Goal: Transaction & Acquisition: Purchase product/service

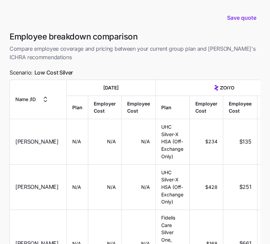
scroll to position [2455, 0]
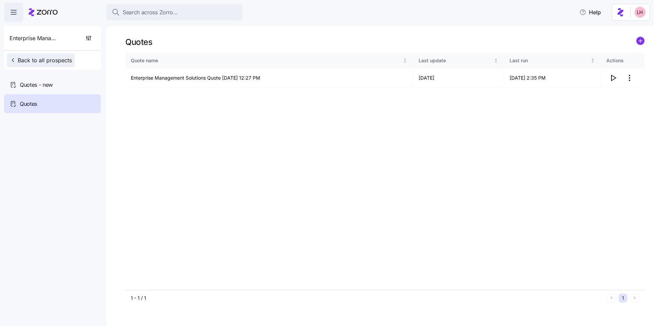
click at [57, 59] on span "Back to all prospects" at bounding box center [41, 60] width 62 height 8
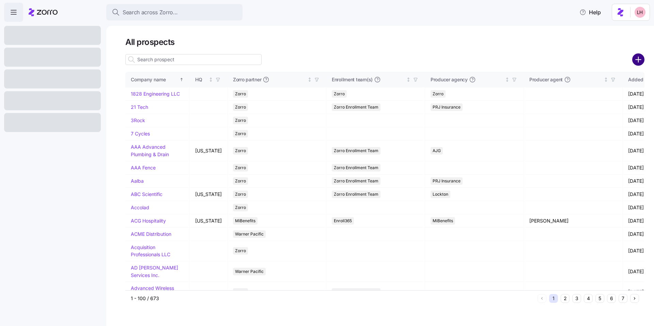
click at [274, 60] on circle "add icon" at bounding box center [638, 59] width 11 height 11
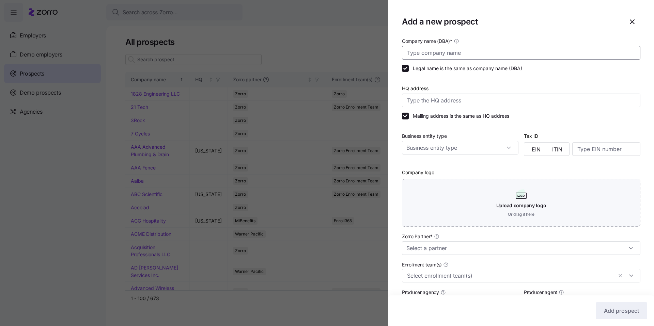
click at [274, 52] on input "Company name (DBA) *" at bounding box center [521, 53] width 238 height 14
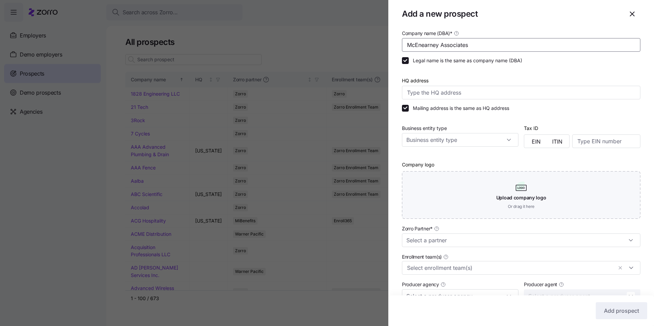
scroll to position [11, 0]
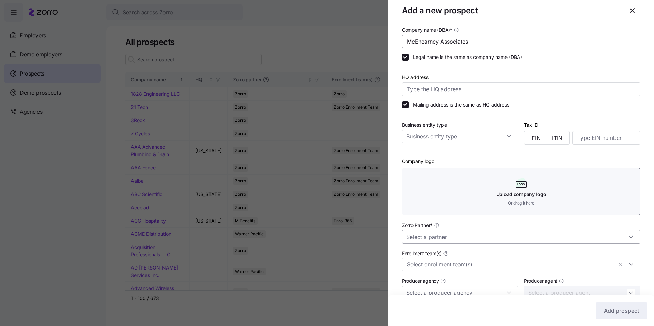
type input "McEnearney Associates"
click at [274, 232] on input "Zorro Partner *" at bounding box center [521, 237] width 238 height 14
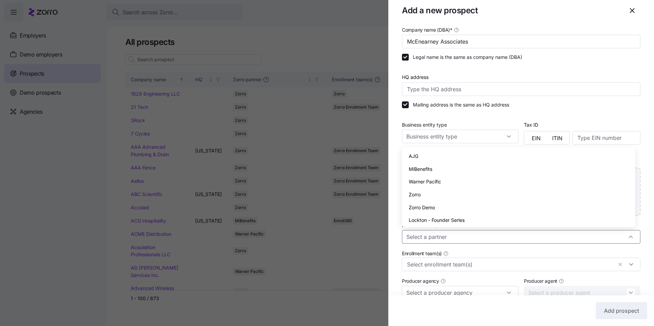
click at [274, 198] on div "Zorro" at bounding box center [519, 194] width 228 height 13
type input "Zorro"
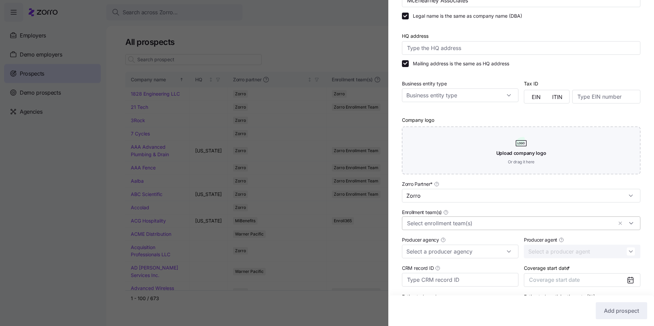
scroll to position [102, 0]
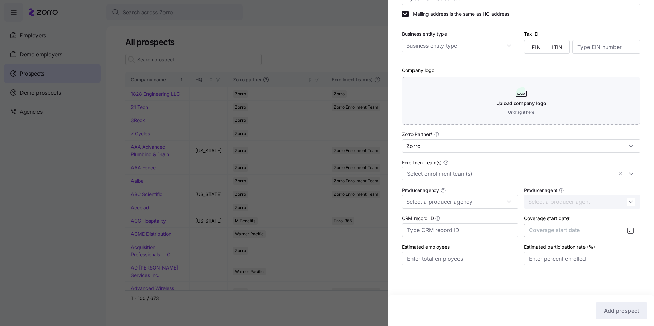
click at [274, 228] on span "Coverage start date" at bounding box center [554, 230] width 51 height 7
click at [274, 244] on icon "button" at bounding box center [622, 251] width 6 height 6
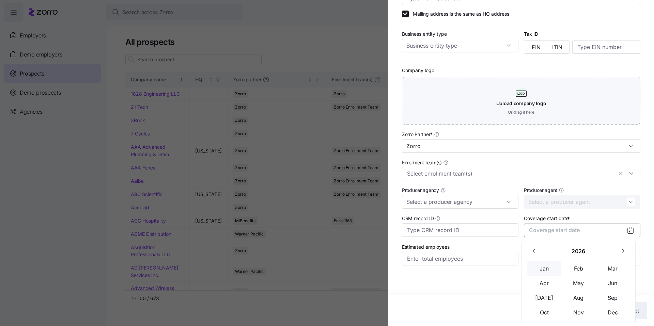
click at [274, 244] on button "Jan" at bounding box center [544, 269] width 34 height 14
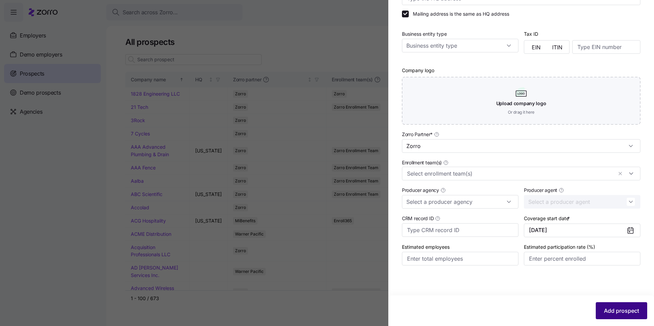
click at [274, 244] on span "Add prospect" at bounding box center [621, 311] width 35 height 8
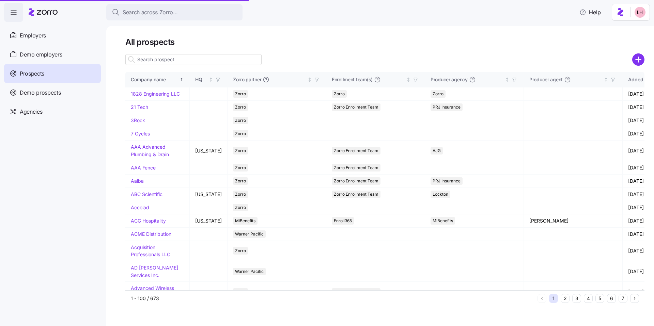
click at [167, 59] on input at bounding box center [193, 59] width 136 height 11
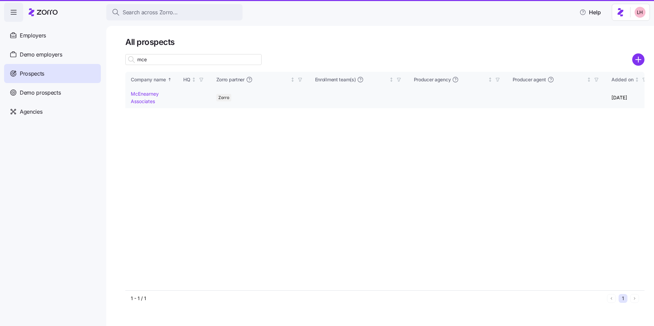
type input "mce"
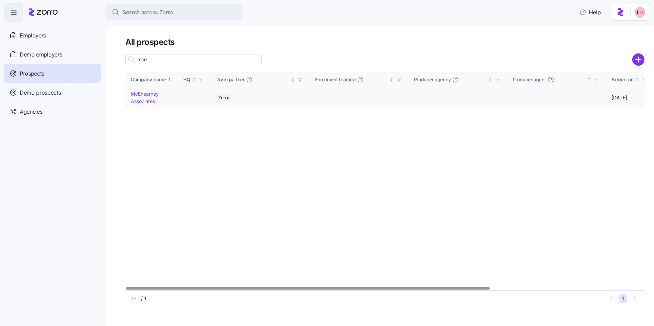
click at [146, 94] on link "McEnearney Associates" at bounding box center [145, 97] width 28 height 13
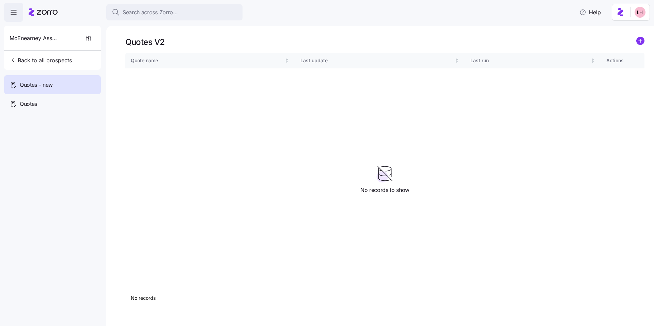
click at [274, 42] on div "Quotes V2 Quote name Last update Last run Actions No records 1 No records to sh…" at bounding box center [380, 176] width 548 height 300
click at [274, 41] on icon "add icon" at bounding box center [639, 41] width 3 height 0
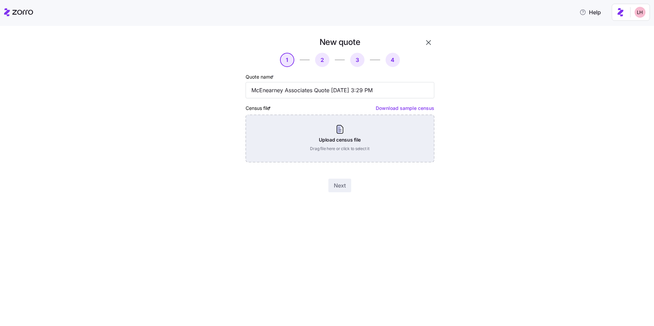
click at [274, 144] on div "Upload census file Drag file here or click to select it" at bounding box center [340, 139] width 189 height 48
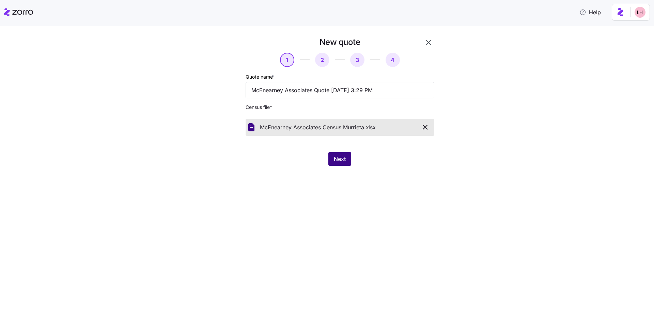
click at [274, 164] on button "Next" at bounding box center [339, 159] width 23 height 14
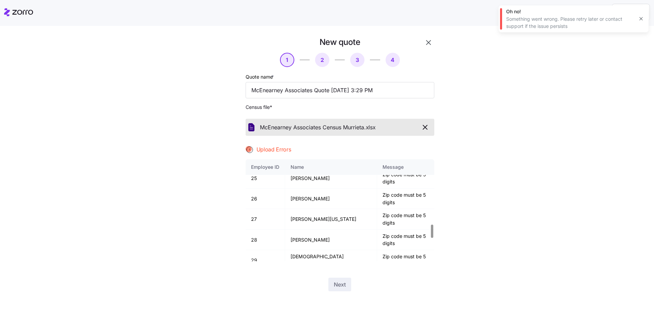
scroll to position [677, 0]
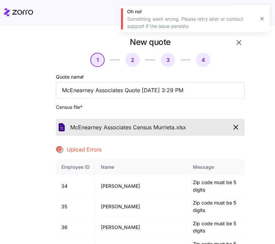
click at [235, 130] on icon "button" at bounding box center [236, 127] width 8 height 8
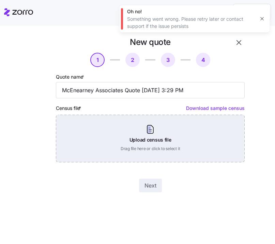
click at [159, 147] on div "Upload census file Drag file here or click to select it" at bounding box center [150, 139] width 189 height 48
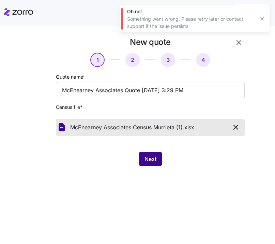
click at [151, 159] on span "Next" at bounding box center [150, 159] width 12 height 8
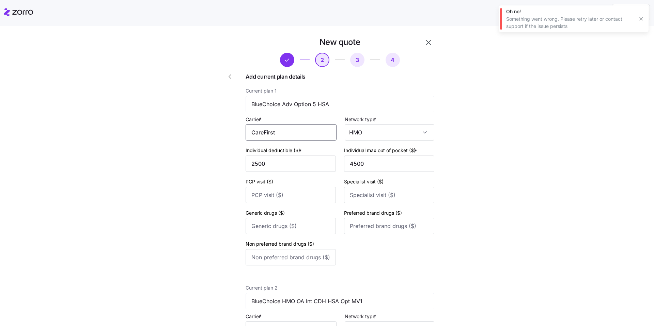
click at [274, 131] on input "CareFirst" at bounding box center [291, 132] width 91 height 16
click at [274, 158] on span "CareFirst BlueCross BlueShield" at bounding box center [290, 156] width 74 height 17
type input "CareFirst BlueCross BlueShield"
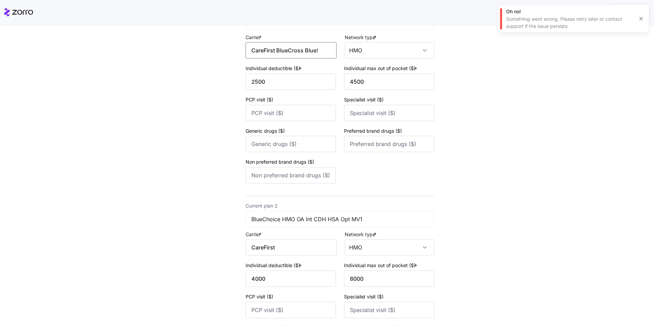
scroll to position [141, 0]
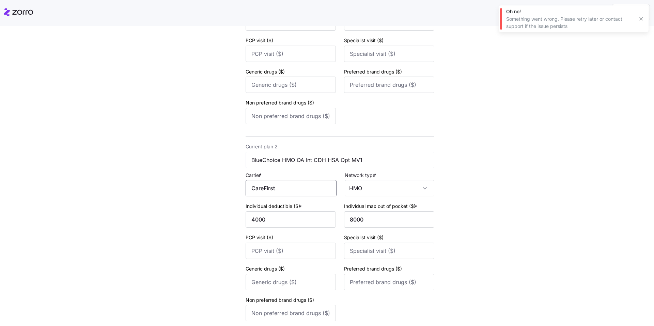
click at [274, 184] on input "CareFirst" at bounding box center [291, 188] width 91 height 16
click at [274, 209] on span "CareFirst BlueCross BlueShield" at bounding box center [290, 212] width 74 height 17
type input "CareFirst BlueCross BlueShield"
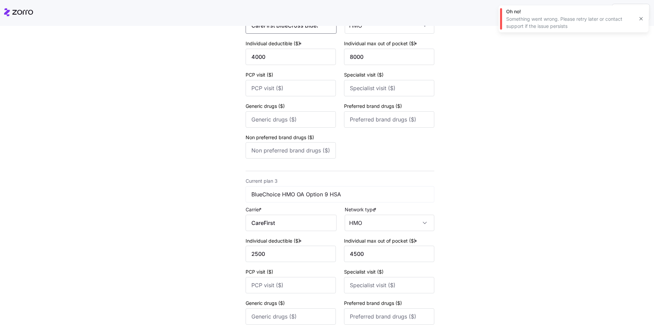
scroll to position [378, 0]
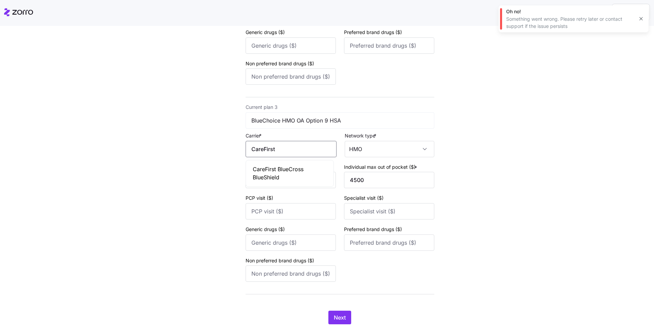
click at [274, 149] on input "CareFirst" at bounding box center [291, 149] width 91 height 16
click at [274, 171] on span "CareFirst BlueCross BlueShield" at bounding box center [290, 173] width 74 height 17
type input "CareFirst BlueCross BlueShield"
click at [274, 244] on span "Next" at bounding box center [340, 318] width 12 height 8
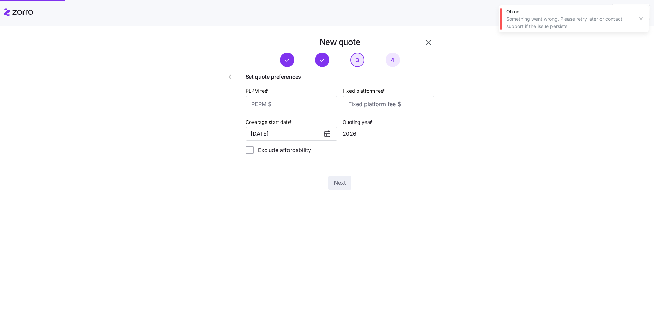
scroll to position [0, 0]
click at [274, 106] on input "PEPM fee *" at bounding box center [292, 104] width 92 height 16
type input "60"
click at [274, 103] on input "Fixed platform fee *" at bounding box center [389, 104] width 92 height 16
type input "100"
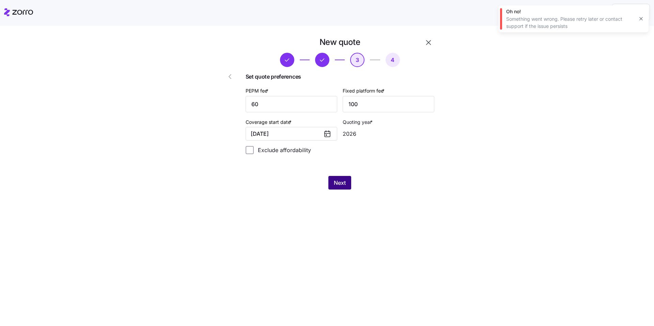
click at [274, 182] on button "Next" at bounding box center [339, 183] width 23 height 14
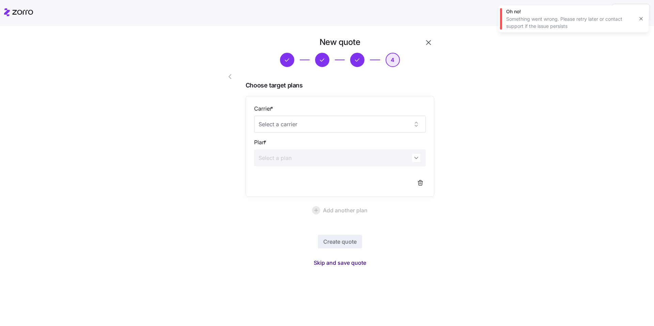
click at [274, 244] on span "Skip and save quote" at bounding box center [340, 263] width 52 height 8
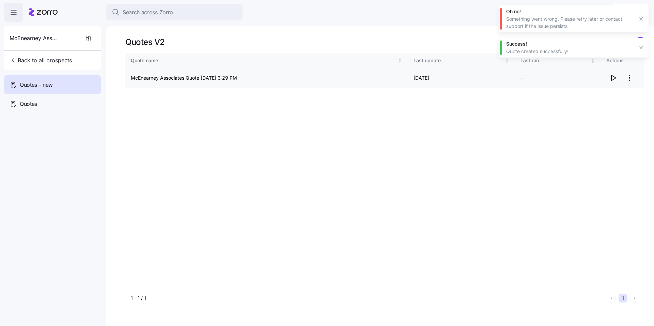
click at [274, 77] on icon "button" at bounding box center [613, 78] width 8 height 8
click at [0, 0] on body "Search across Zorro... Help McEnearney Associates Back to all prospects Quotes …" at bounding box center [327, 161] width 654 height 322
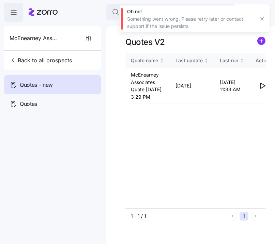
click at [260, 21] on button "button" at bounding box center [262, 19] width 10 height 10
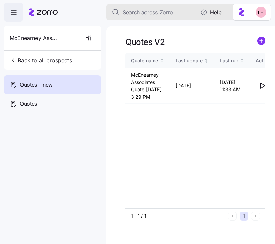
click at [161, 7] on button "Search across Zorro..." at bounding box center [174, 12] width 136 height 16
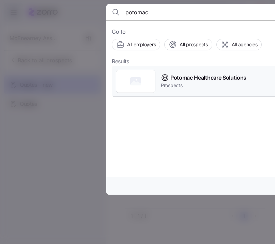
type input "potomac"
click at [185, 81] on span "Potomac Healthcare Solutions" at bounding box center [208, 78] width 76 height 9
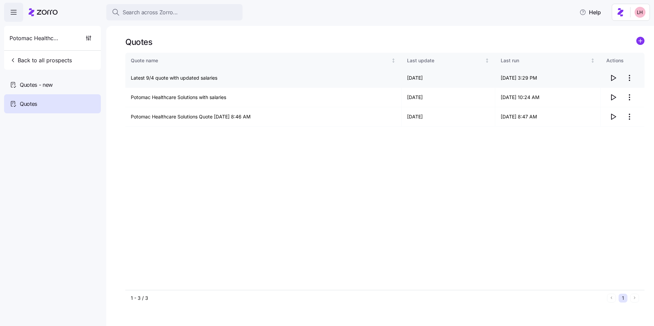
click at [274, 79] on icon "button" at bounding box center [613, 77] width 4 height 5
click at [274, 79] on html "Search across Zorro... Help Potomac Healthcare Solutions Back to all prospects …" at bounding box center [327, 161] width 654 height 322
click at [274, 94] on div "Edit quote" at bounding box center [602, 94] width 63 height 11
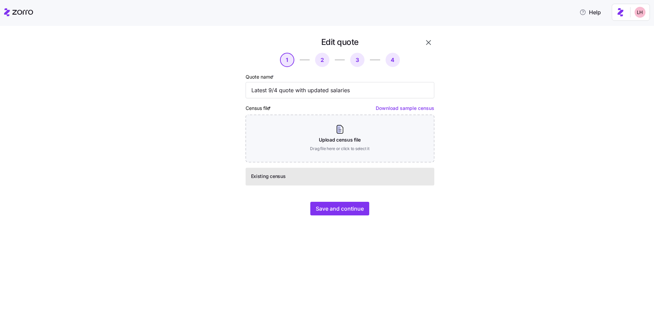
click at [263, 175] on span "Existing census" at bounding box center [268, 176] width 35 height 7
click at [274, 179] on span "Existing census" at bounding box center [268, 176] width 35 height 7
click at [274, 44] on icon "button" at bounding box center [428, 42] width 8 height 8
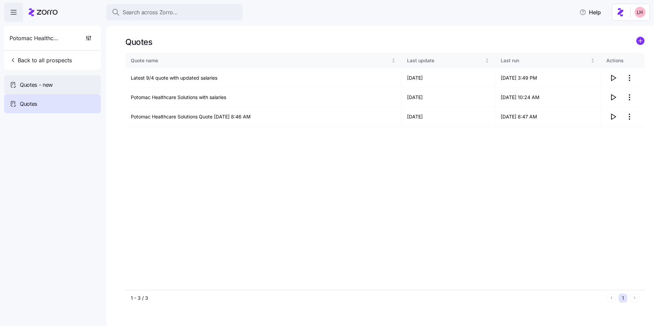
click at [42, 83] on span "Quotes - new" at bounding box center [36, 85] width 33 height 9
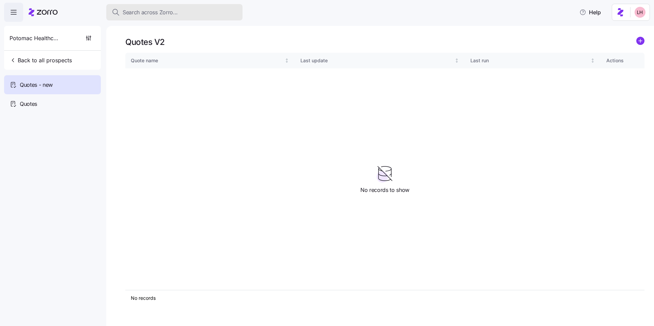
click at [141, 13] on span "Search across Zorro..." at bounding box center [150, 12] width 55 height 9
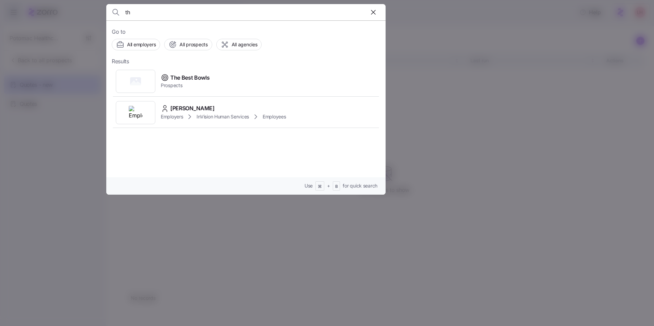
type input "t"
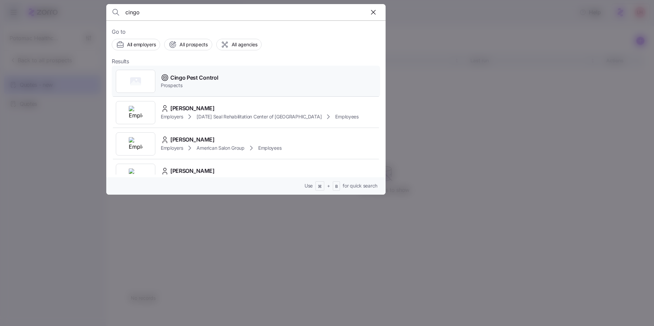
type input "cingo"
click at [184, 75] on span "Cingo Pest Control" at bounding box center [194, 78] width 48 height 9
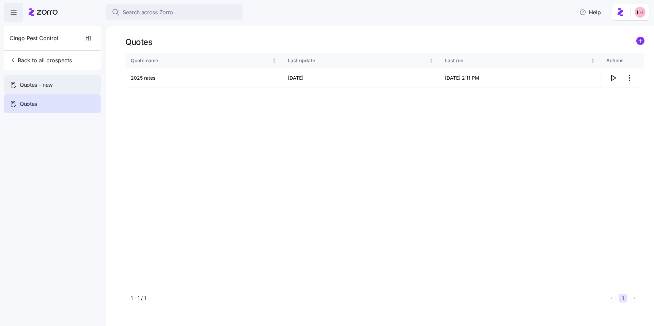
click at [61, 80] on div "Quotes - new" at bounding box center [52, 84] width 97 height 19
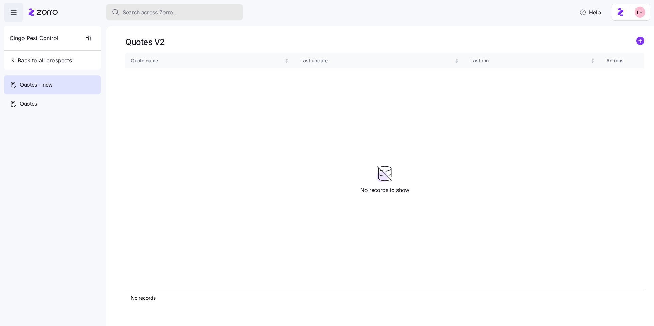
click at [148, 14] on span "Search across Zorro..." at bounding box center [150, 12] width 55 height 9
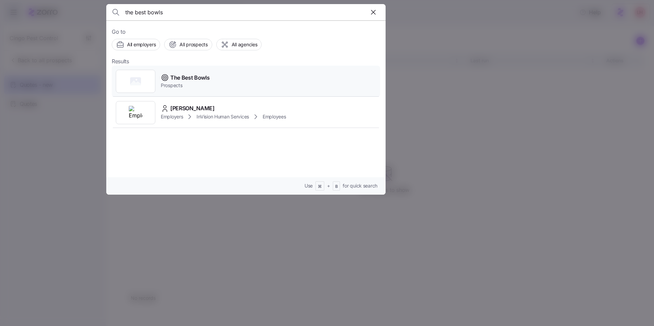
type input "the best bowls"
click at [219, 78] on div "The Best Bowls Prospects" at bounding box center [246, 81] width 268 height 31
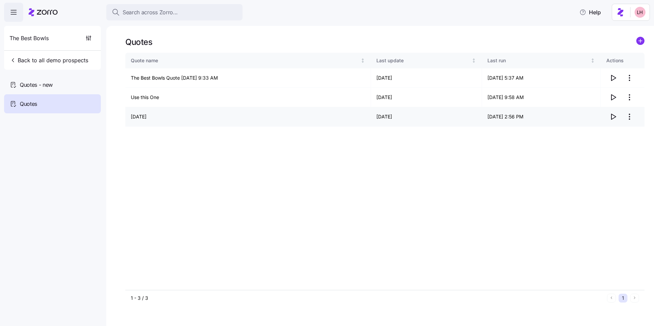
click at [274, 117] on icon "button" at bounding box center [613, 117] width 8 height 8
click at [58, 81] on div "Quotes - new" at bounding box center [52, 84] width 97 height 19
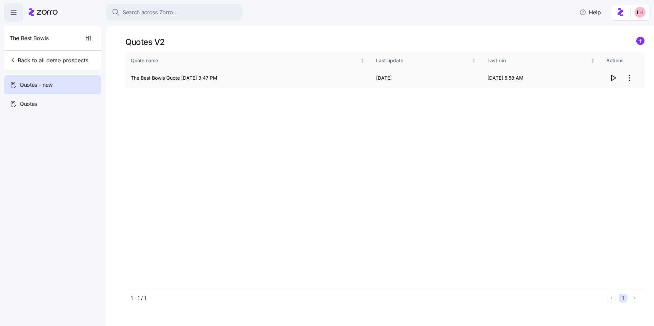
click at [274, 78] on icon "button" at bounding box center [613, 78] width 8 height 8
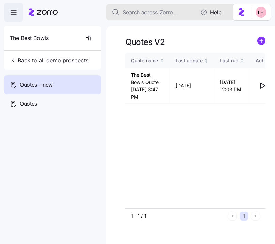
click at [147, 13] on span "Search across Zorro..." at bounding box center [150, 12] width 55 height 9
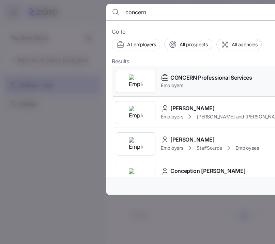
type input "concern"
click at [191, 77] on span "CONCERN Professional Services" at bounding box center [211, 78] width 82 height 9
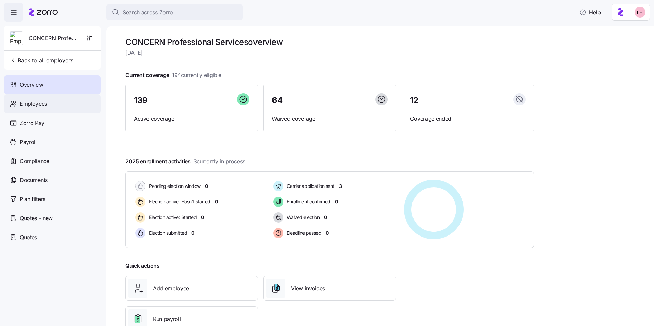
click at [64, 103] on div "Employees" at bounding box center [52, 103] width 97 height 19
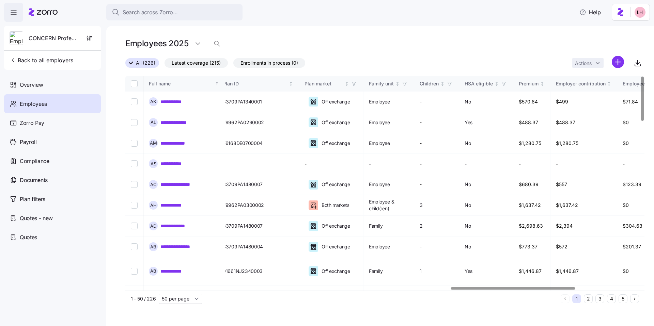
click at [274, 244] on div at bounding box center [513, 288] width 124 height 2
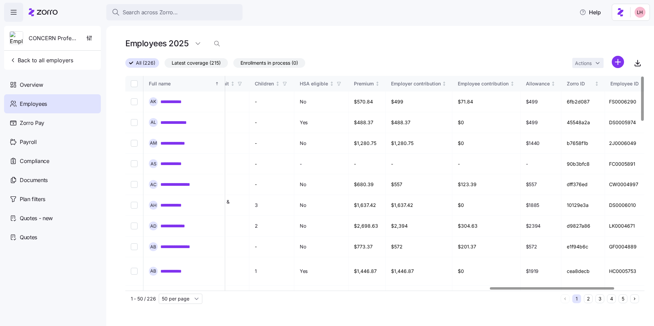
scroll to position [0, 1547]
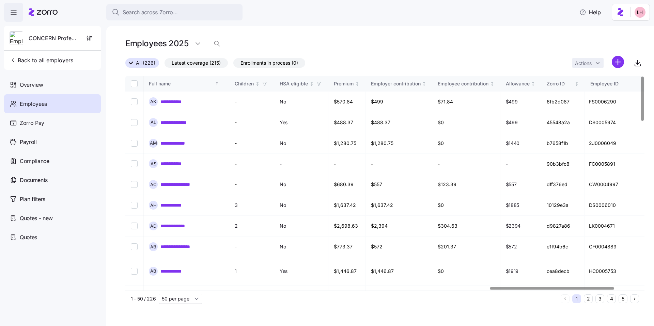
click at [274, 244] on div at bounding box center [552, 288] width 124 height 2
click at [183, 101] on link "**********" at bounding box center [175, 101] width 30 height 7
click at [176, 101] on link "**********" at bounding box center [175, 101] width 30 height 7
click at [176, 104] on link "**********" at bounding box center [175, 101] width 30 height 7
click at [176, 101] on link "**********" at bounding box center [175, 101] width 30 height 7
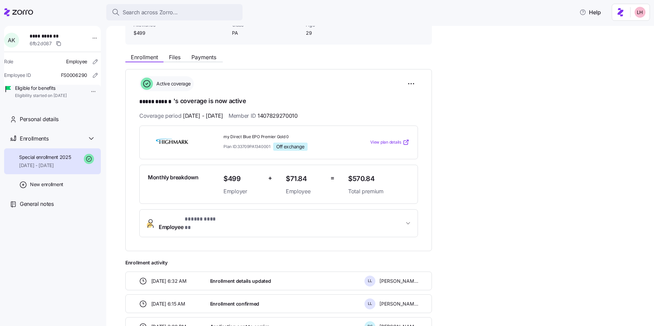
scroll to position [58, 0]
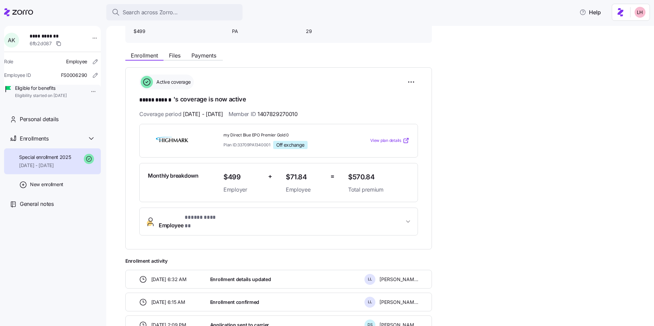
click at [274, 140] on span "View plan details" at bounding box center [385, 141] width 31 height 6
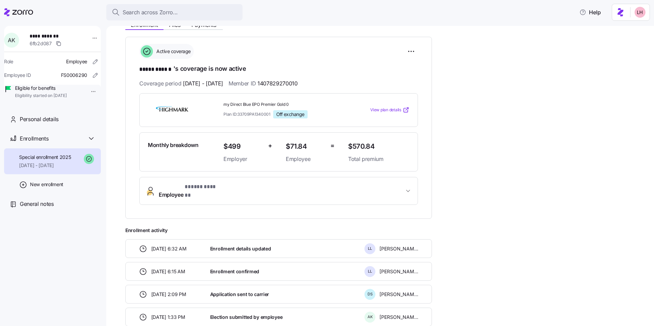
scroll to position [81, 0]
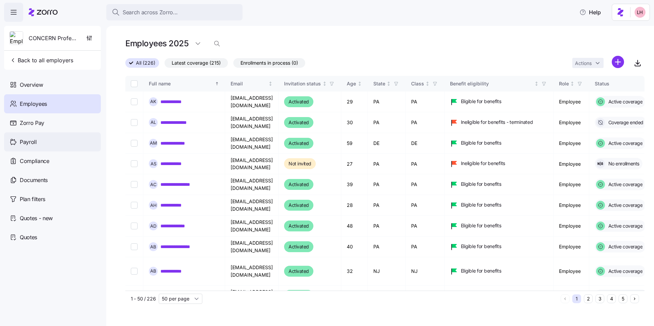
click at [39, 137] on div "Payroll" at bounding box center [52, 141] width 97 height 19
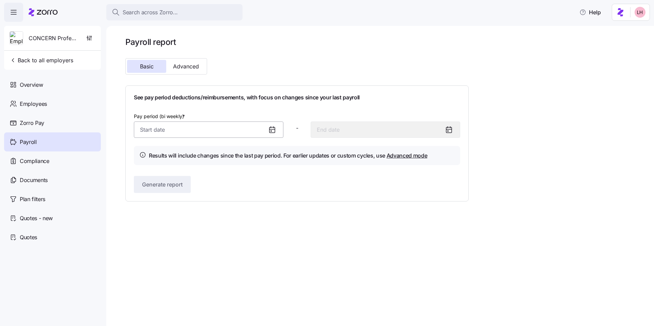
click at [187, 127] on input "Pay period (bi weekly) *" at bounding box center [208, 130] width 149 height 16
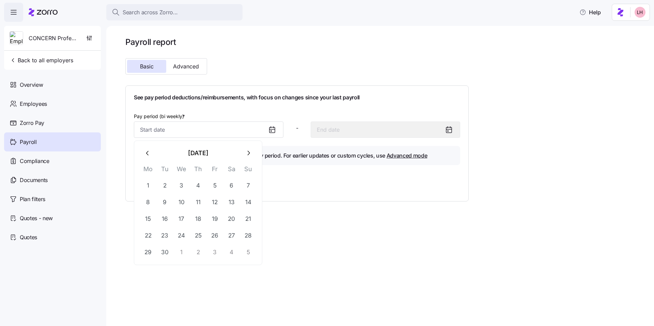
click at [146, 157] on button "button" at bounding box center [148, 153] width 16 height 16
click at [213, 186] on button "1" at bounding box center [215, 185] width 16 height 16
type input "August 1, 2025"
type input "August 14, 2025"
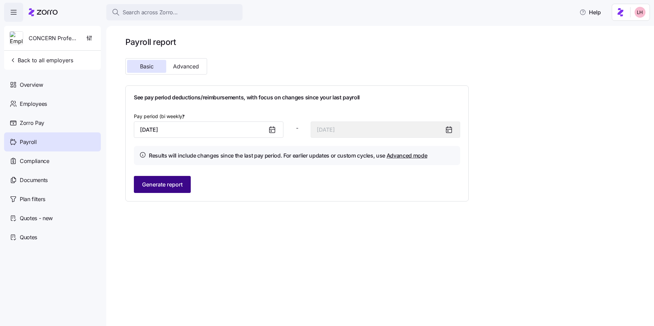
click at [176, 179] on button "Generate report" at bounding box center [162, 184] width 57 height 17
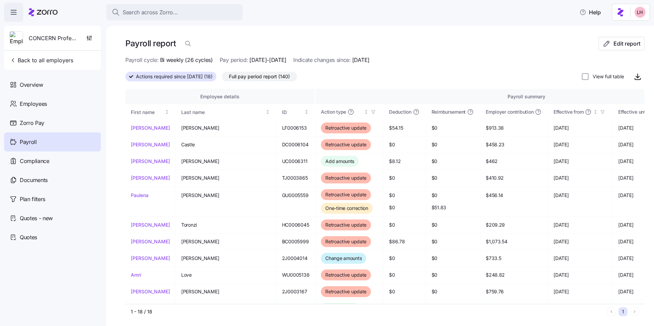
click at [272, 78] on span "Full pay period report (140)" at bounding box center [259, 76] width 61 height 9
click at [222, 78] on input "Full pay period report (140)" at bounding box center [222, 78] width 0 height 0
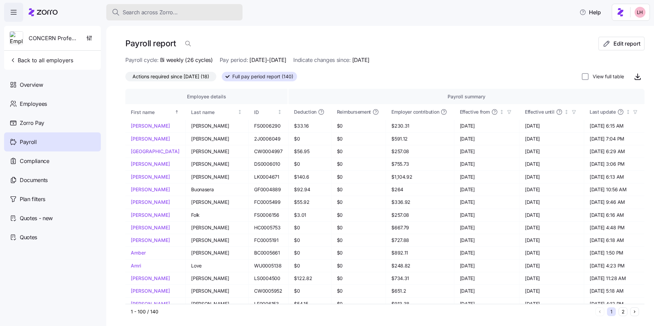
click at [184, 14] on div "Search across Zorro..." at bounding box center [174, 12] width 125 height 9
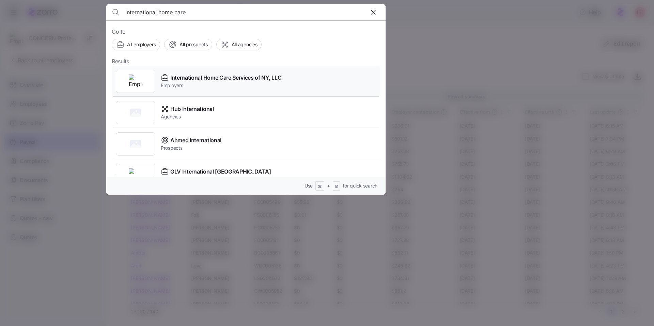
type input "international home care"
click at [221, 79] on span "International Home Care Services of NY, LLC" at bounding box center [225, 78] width 111 height 9
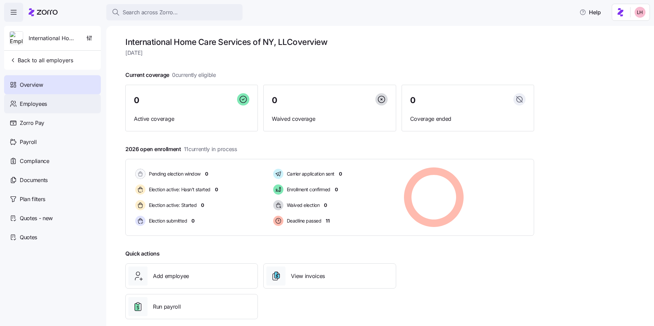
click at [51, 102] on div "Employees" at bounding box center [52, 103] width 97 height 19
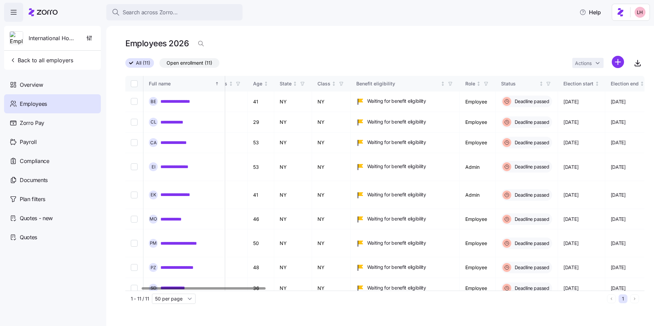
scroll to position [0, 65]
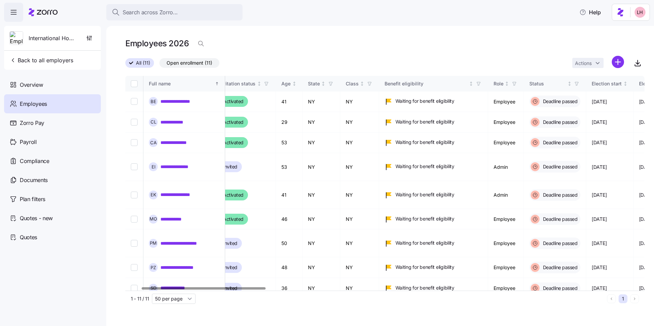
click at [260, 244] on div at bounding box center [204, 288] width 124 height 2
click at [48, 87] on div "Overview" at bounding box center [52, 84] width 97 height 19
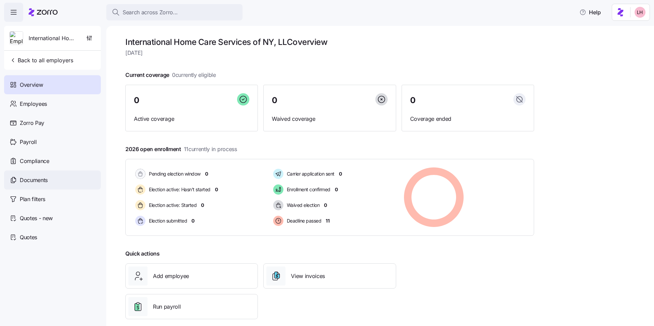
click at [46, 179] on span "Documents" at bounding box center [34, 180] width 28 height 9
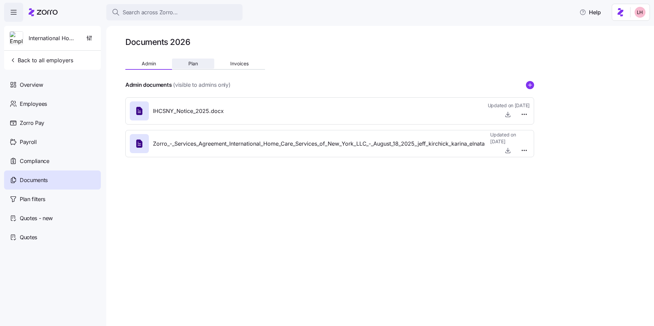
click at [195, 68] on button "Plan" at bounding box center [193, 64] width 42 height 10
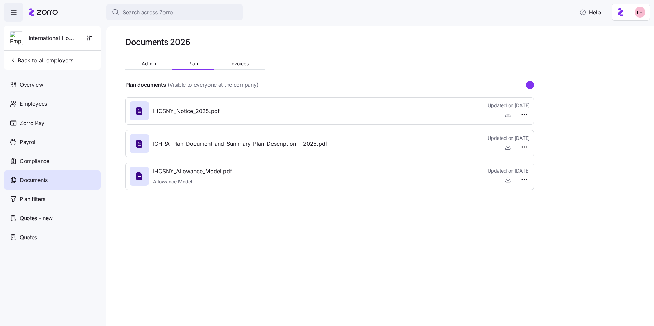
click at [198, 181] on span "Allowance Model" at bounding box center [192, 181] width 79 height 7
click at [274, 180] on icon "button" at bounding box center [507, 179] width 7 height 7
click at [36, 242] on div "Quotes" at bounding box center [52, 237] width 97 height 19
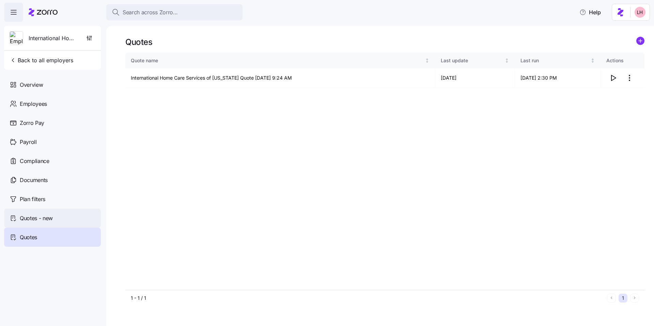
click at [27, 222] on span "Quotes - new" at bounding box center [36, 218] width 33 height 9
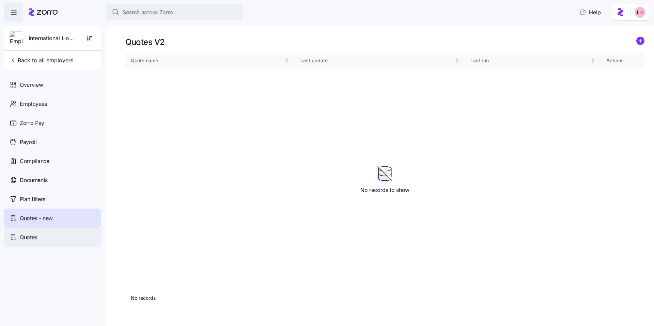
click at [32, 239] on span "Quotes" at bounding box center [28, 237] width 17 height 9
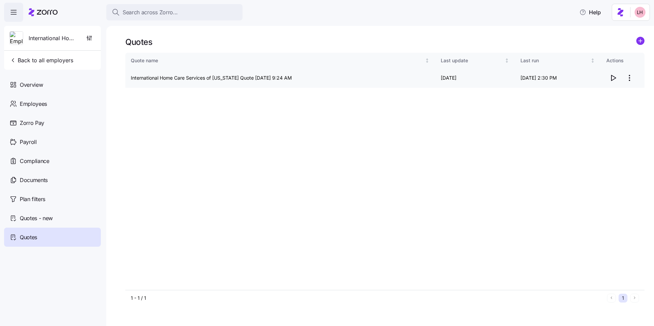
click at [274, 76] on icon "button" at bounding box center [613, 78] width 8 height 8
click at [163, 12] on span "Search across Zorro..." at bounding box center [150, 12] width 55 height 9
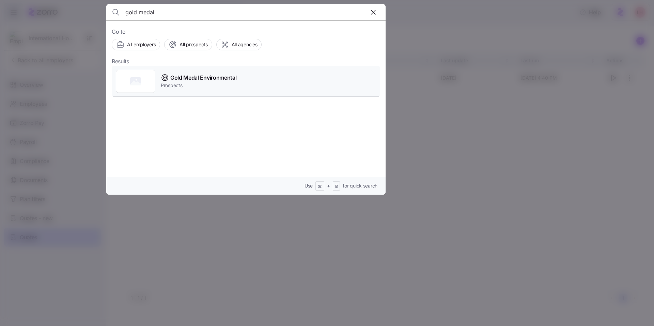
type input "gold medal"
click at [190, 75] on span "Gold Medal Environmental" at bounding box center [203, 78] width 66 height 9
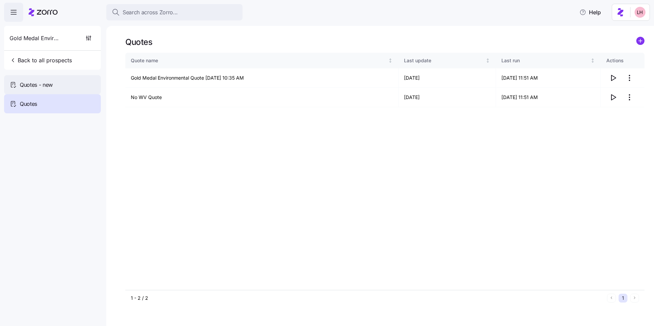
click at [49, 85] on span "Quotes - new" at bounding box center [36, 85] width 33 height 9
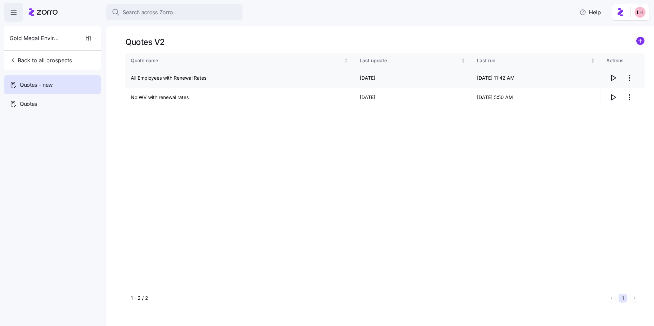
click at [274, 80] on icon "button" at bounding box center [613, 78] width 8 height 8
click at [274, 213] on div "Quote name Last update Last run Actions All Employees with Renewal Rates 09/17/…" at bounding box center [384, 171] width 519 height 237
click at [274, 43] on circle "add icon" at bounding box center [639, 40] width 7 height 7
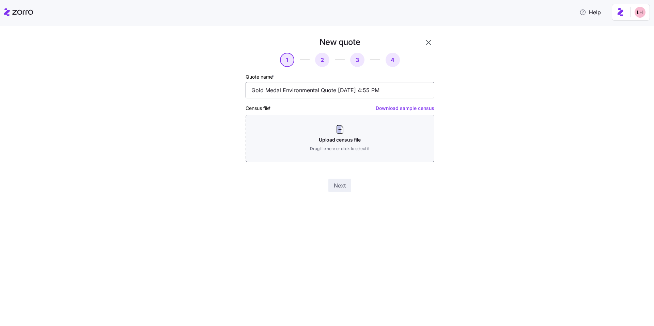
click at [274, 93] on input "Gold Medal Environmental Quote 09/17/2025 4:55 PM" at bounding box center [340, 90] width 189 height 16
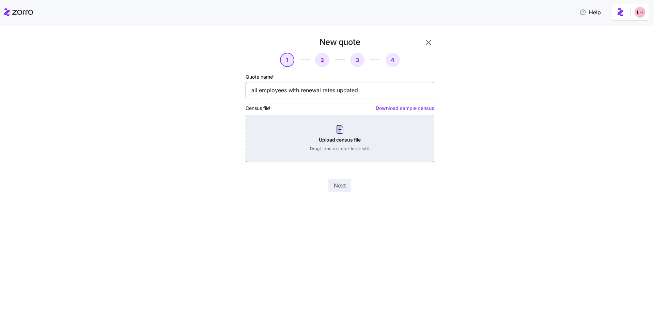
type input "all employees with renewal rates updated"
click at [274, 136] on div "Upload census file Drag file here or click to select it" at bounding box center [340, 139] width 189 height 48
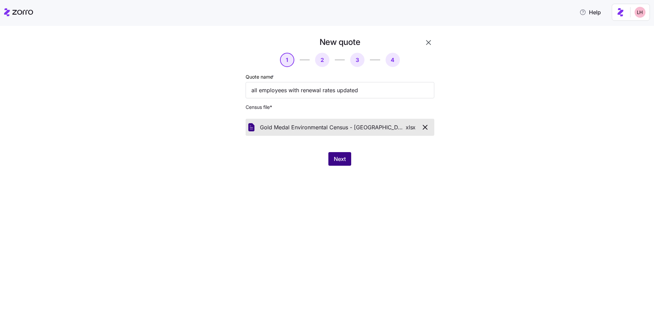
click at [274, 155] on button "Next" at bounding box center [339, 159] width 23 height 14
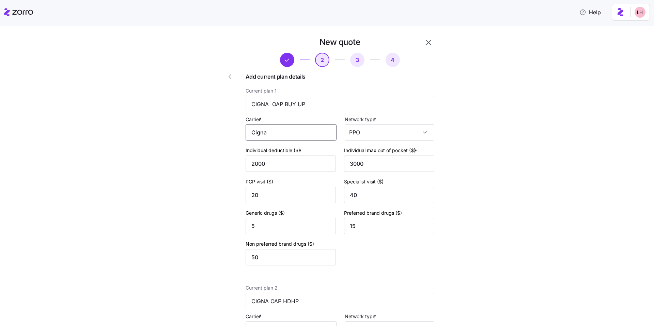
click at [274, 136] on input "Cigna" at bounding box center [291, 132] width 91 height 16
click at [274, 155] on div "Cigna" at bounding box center [289, 152] width 85 height 15
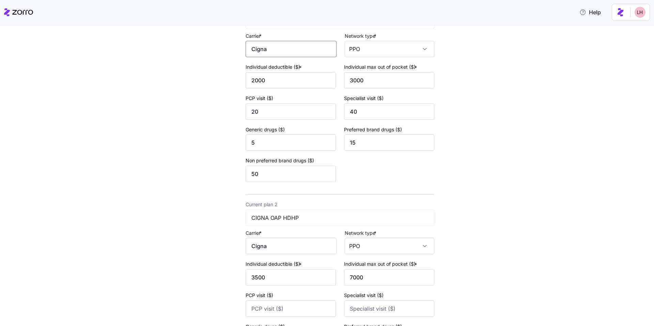
scroll to position [147, 0]
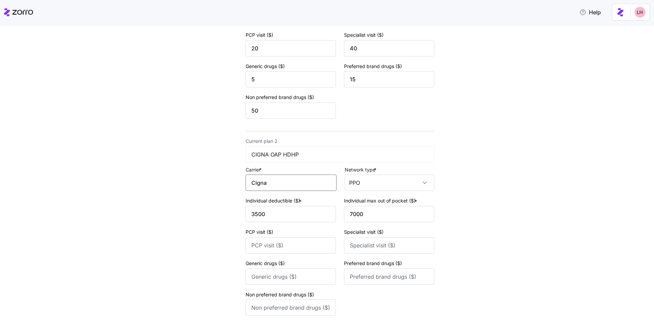
click at [274, 182] on input "Cigna" at bounding box center [291, 183] width 91 height 16
click at [274, 195] on div "Cigna" at bounding box center [289, 202] width 85 height 15
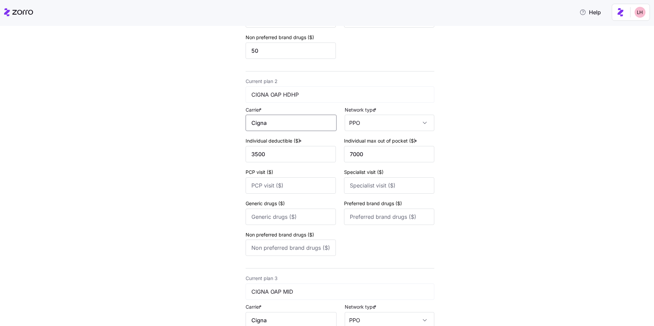
scroll to position [289, 0]
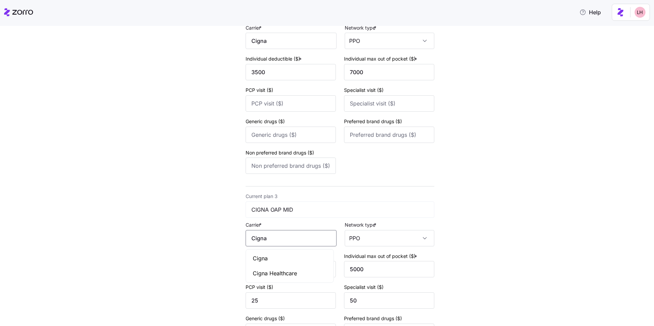
click at [274, 240] on input "Cigna" at bounding box center [291, 238] width 91 height 16
click at [269, 244] on div "Cigna" at bounding box center [289, 258] width 85 height 15
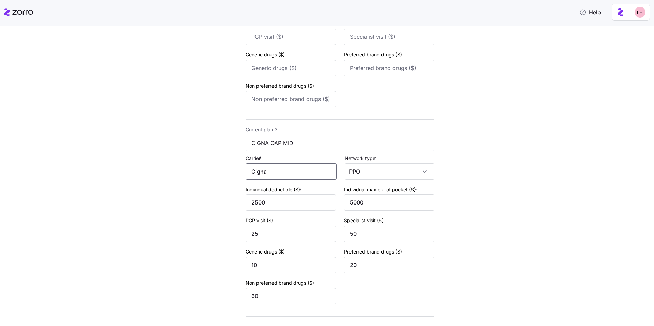
scroll to position [401, 0]
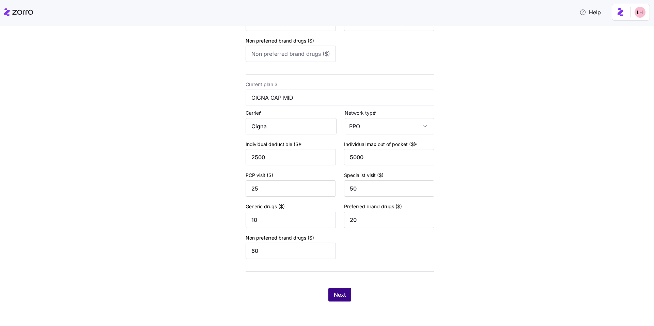
click at [274, 244] on span "Next" at bounding box center [340, 295] width 12 height 8
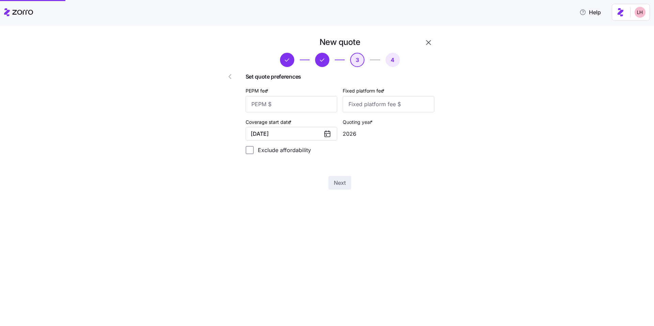
scroll to position [0, 0]
click at [274, 107] on input "PEPM fee *" at bounding box center [292, 104] width 92 height 16
type input "64"
click at [274, 107] on input "Fixed platform fee *" at bounding box center [389, 104] width 92 height 16
type input "100"
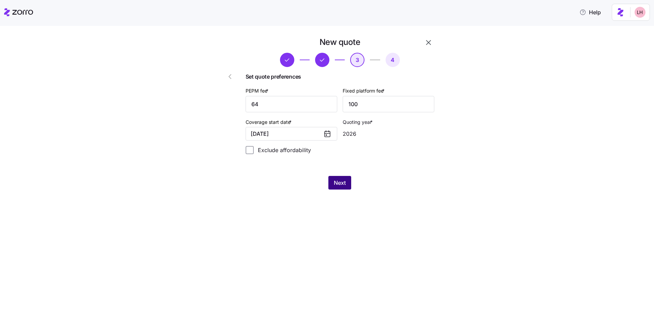
click at [274, 189] on button "Next" at bounding box center [339, 183] width 23 height 14
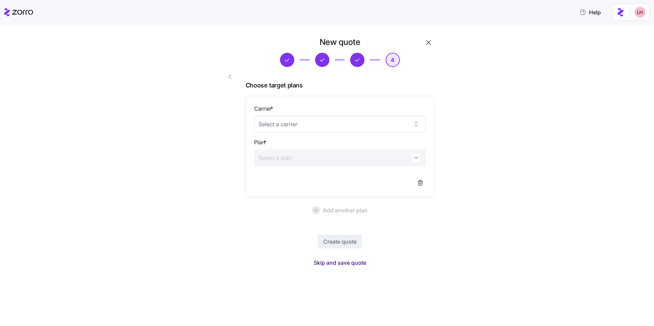
click at [274, 244] on span "Skip and save quote" at bounding box center [340, 263] width 52 height 8
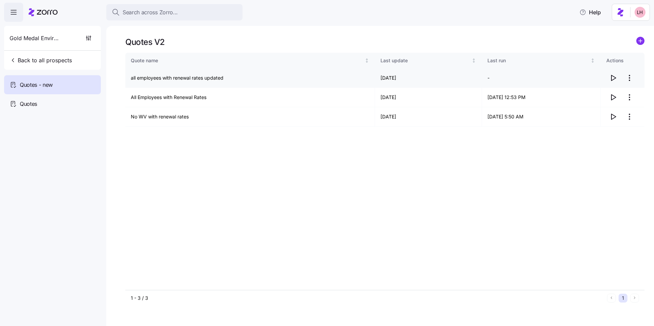
click at [274, 77] on icon "button" at bounding box center [613, 78] width 8 height 8
click at [274, 78] on html "Search across Zorro... Help Gold Medal Environmental Back to all prospects Quot…" at bounding box center [327, 161] width 654 height 322
click at [274, 106] on div "Delete quote" at bounding box center [587, 105] width 29 height 7
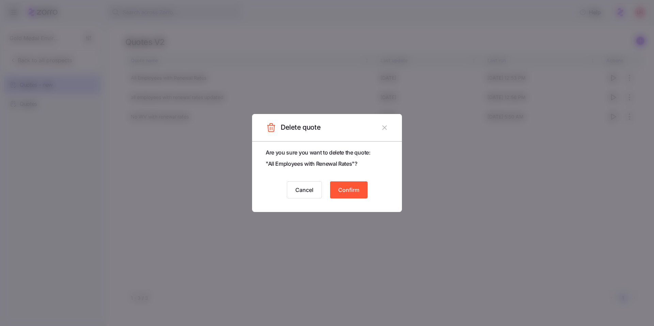
click at [274, 192] on span "Confirm" at bounding box center [348, 190] width 21 height 8
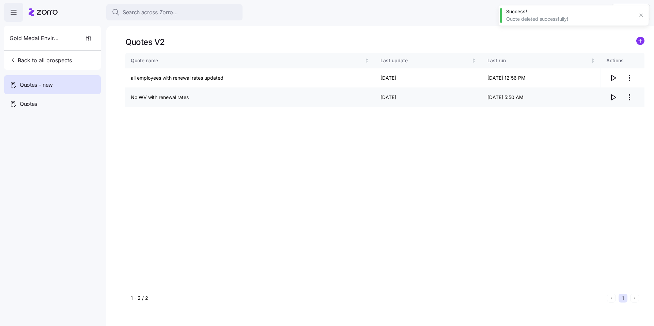
click at [274, 99] on html "Search across Zorro... Help Gold Medal Environmental Back to all prospects Quot…" at bounding box center [327, 161] width 654 height 322
click at [274, 122] on div "Delete quote" at bounding box center [602, 125] width 63 height 11
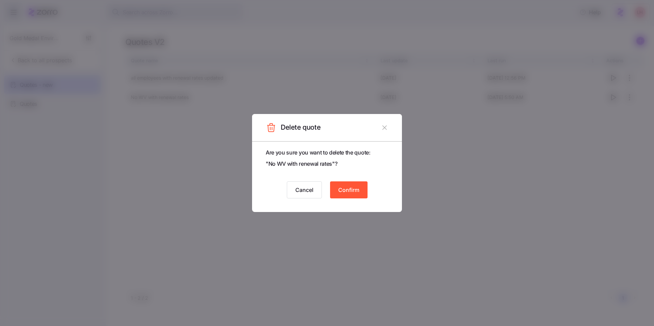
click at [274, 194] on button "Confirm" at bounding box center [348, 189] width 37 height 17
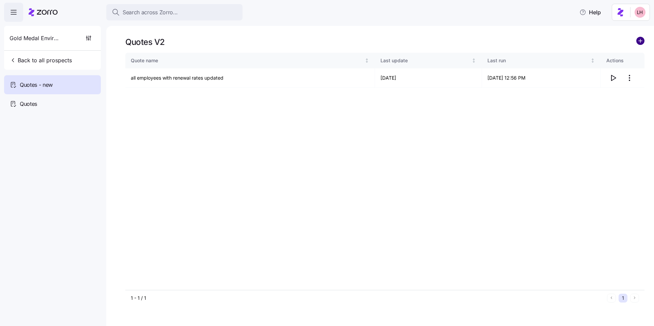
click at [274, 40] on circle "add icon" at bounding box center [639, 40] width 7 height 7
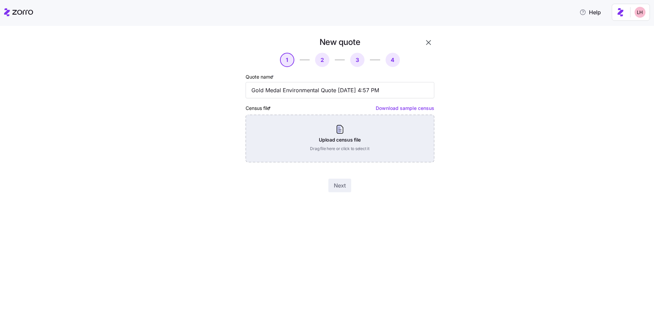
click at [274, 136] on div "Upload census file Drag file here or click to select it" at bounding box center [340, 139] width 189 height 48
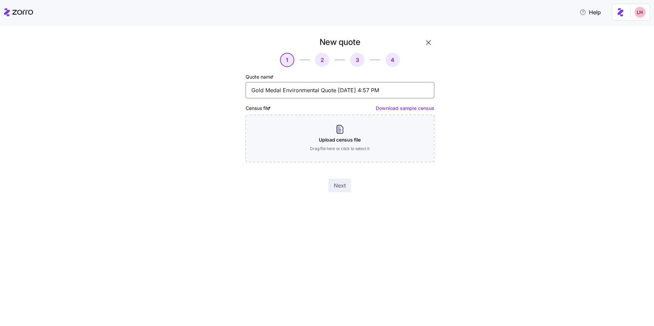
click at [274, 91] on input "Gold Medal Environmental Quote 09/17/2025 4:57 PM" at bounding box center [340, 90] width 189 height 16
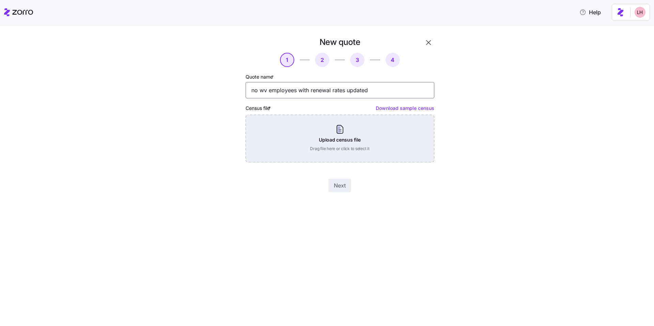
type input "no wv employees with renewal rates updated"
click at [274, 146] on div "Upload census file Drag file here or click to select it" at bounding box center [340, 139] width 189 height 48
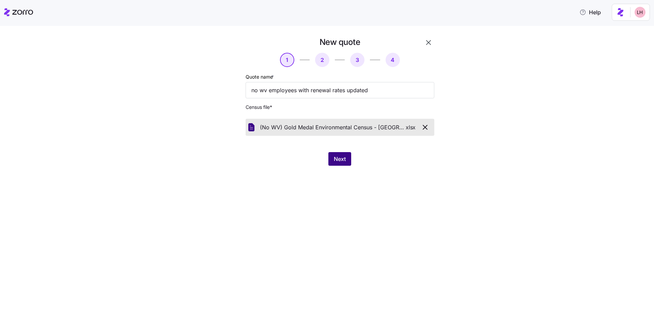
click at [274, 162] on span "Next" at bounding box center [340, 159] width 12 height 8
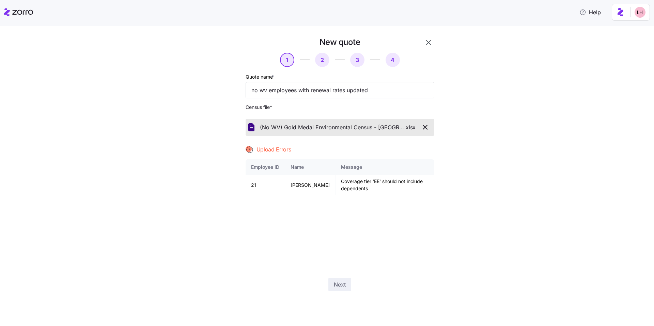
click at [274, 126] on icon "button" at bounding box center [425, 127] width 8 height 8
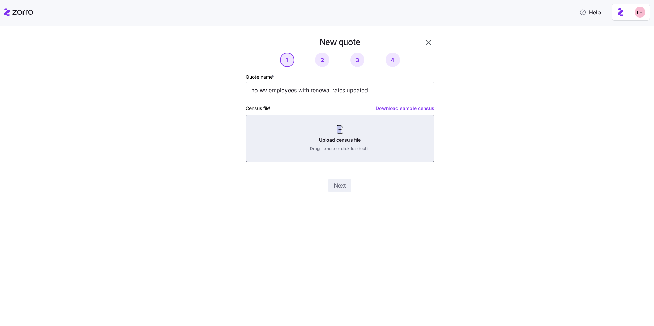
click at [274, 136] on div "Upload census file Drag file here or click to select it" at bounding box center [340, 139] width 189 height 48
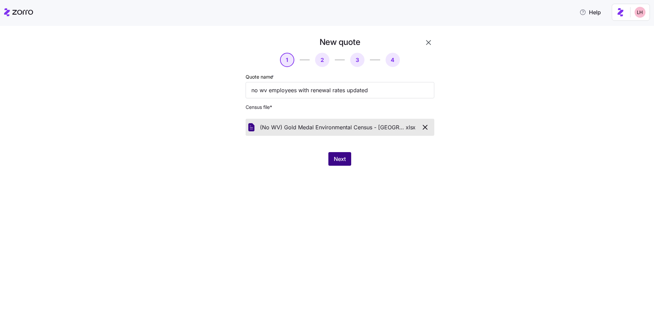
click at [274, 161] on button "Next" at bounding box center [339, 159] width 23 height 14
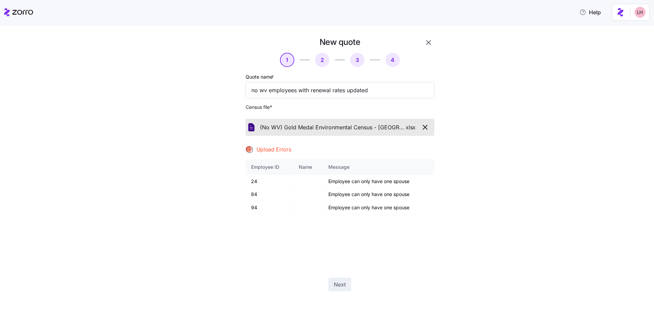
click at [274, 127] on icon "button" at bounding box center [425, 127] width 8 height 8
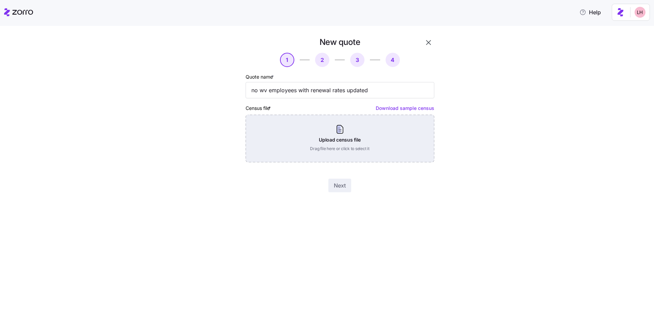
click at [274, 140] on div "Upload census file Drag file here or click to select it" at bounding box center [340, 139] width 189 height 48
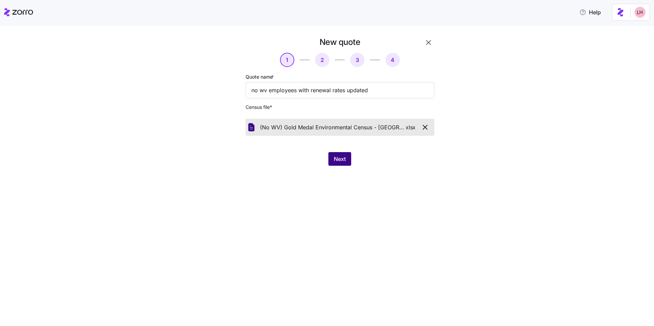
click at [274, 156] on span "Next" at bounding box center [340, 159] width 12 height 8
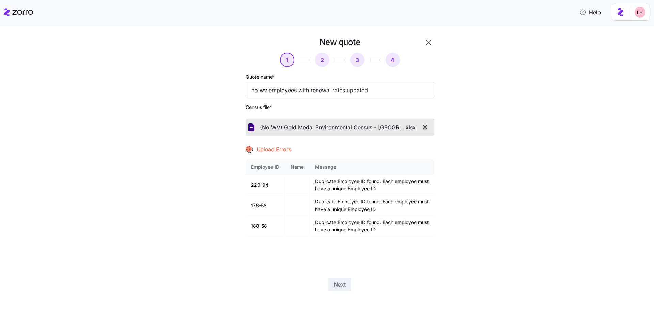
click at [274, 129] on icon "button" at bounding box center [425, 127] width 8 height 8
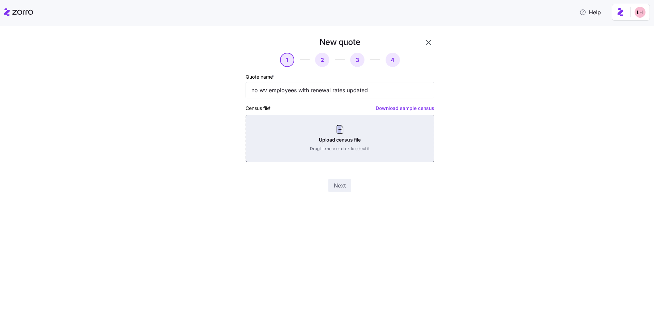
click at [274, 142] on div "Upload census file Drag file here or click to select it" at bounding box center [340, 139] width 189 height 48
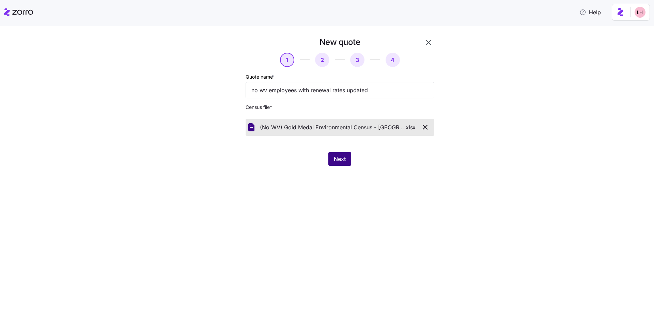
click at [274, 156] on span "Next" at bounding box center [340, 159] width 12 height 8
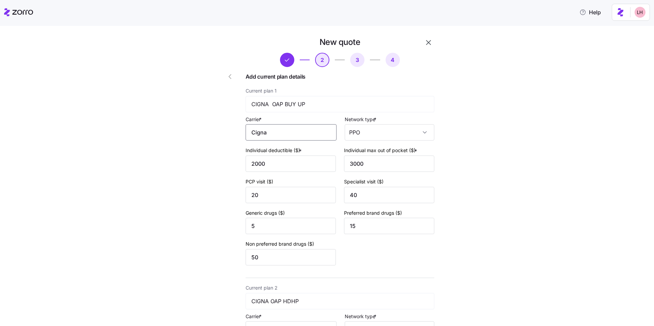
click at [274, 133] on input "Cigna" at bounding box center [291, 132] width 91 height 16
click at [274, 152] on div "Cigna" at bounding box center [289, 152] width 85 height 15
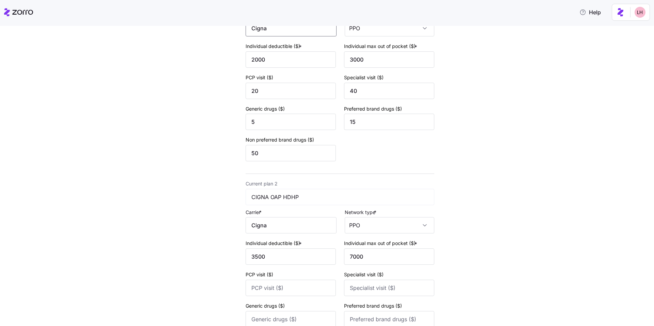
scroll to position [144, 0]
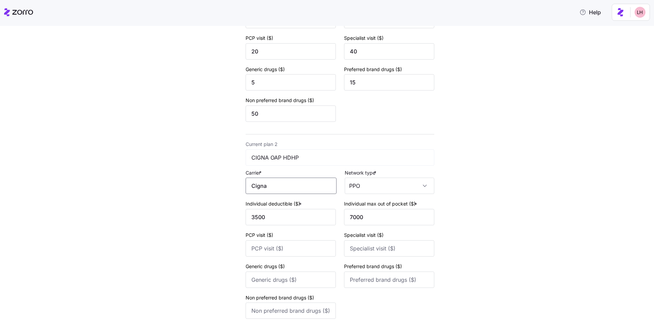
click at [274, 181] on input "Cigna" at bounding box center [291, 186] width 91 height 16
drag, startPoint x: 279, startPoint y: 205, endPoint x: 280, endPoint y: 201, distance: 4.0
click at [274, 205] on div "Cigna" at bounding box center [289, 206] width 85 height 15
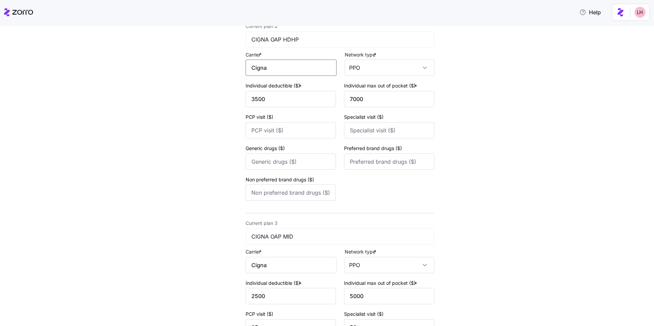
scroll to position [295, 0]
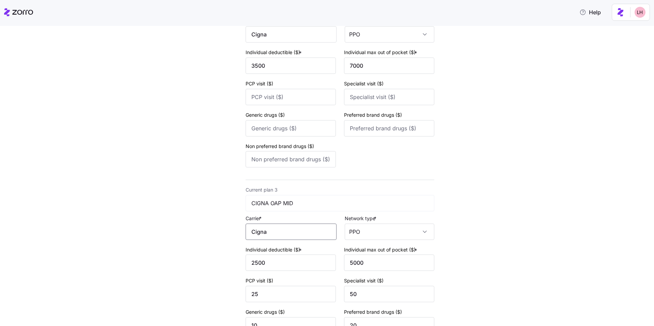
drag, startPoint x: 291, startPoint y: 234, endPoint x: 280, endPoint y: 228, distance: 12.6
click at [274, 234] on input "Cigna" at bounding box center [291, 232] width 91 height 16
click at [269, 244] on div "Cigna" at bounding box center [289, 251] width 85 height 15
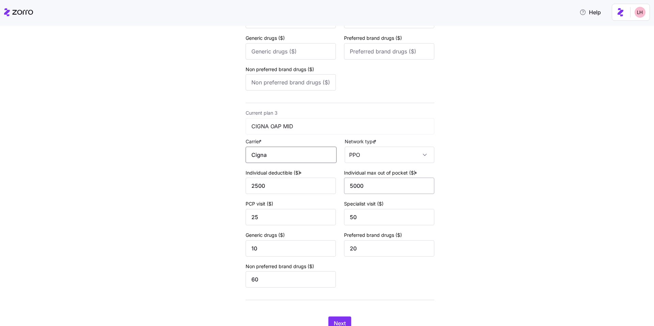
scroll to position [401, 0]
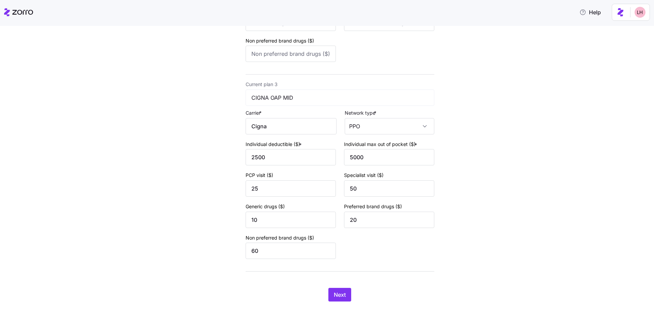
click at [274, 244] on div "Next" at bounding box center [340, 295] width 189 height 14
click at [274, 244] on span "Next" at bounding box center [340, 295] width 12 height 8
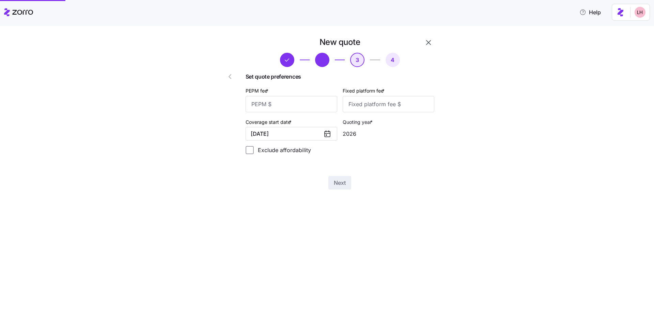
scroll to position [0, 0]
click at [274, 105] on input "PEPM fee *" at bounding box center [292, 104] width 92 height 16
type input "64"
click at [274, 108] on input "Fixed platform fee *" at bounding box center [389, 104] width 92 height 16
type input "100"
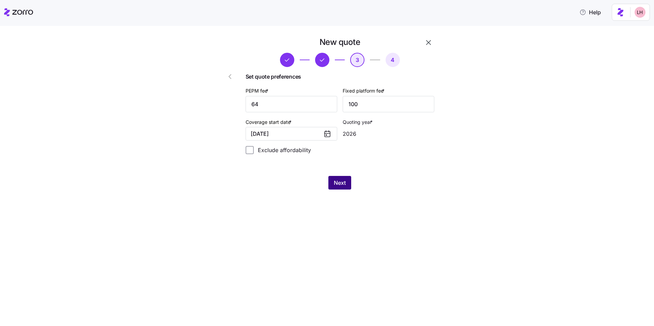
click at [274, 183] on span "Next" at bounding box center [340, 183] width 12 height 8
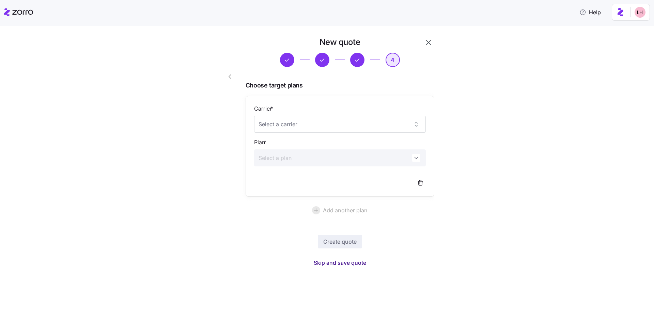
click at [274, 244] on span "Skip and save quote" at bounding box center [340, 263] width 52 height 8
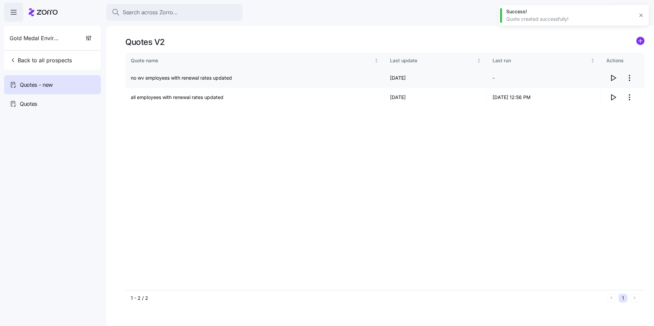
click at [274, 79] on icon "button" at bounding box center [613, 78] width 8 height 8
click at [0, 0] on body "Search across Zorro... Help Gold Medal Environmental Back to all prospects Quot…" at bounding box center [327, 161] width 654 height 322
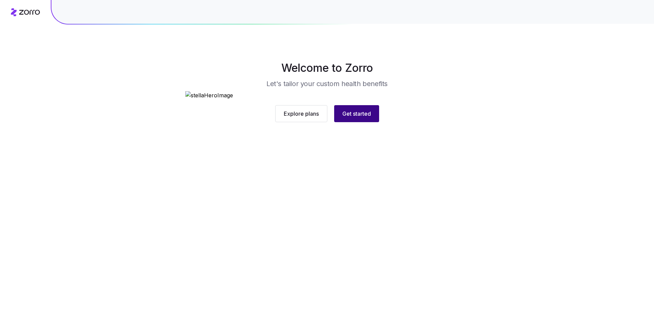
click at [364, 118] on span "Get started" at bounding box center [356, 114] width 29 height 8
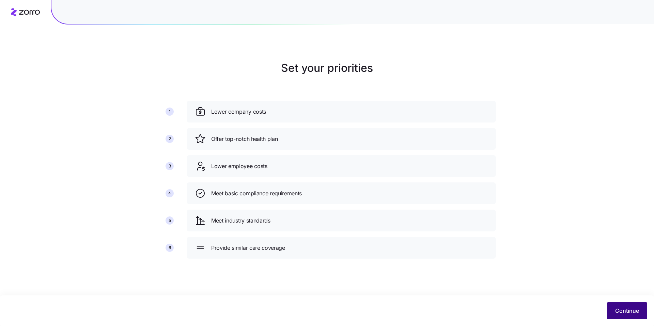
click at [620, 306] on button "Continue" at bounding box center [627, 310] width 40 height 17
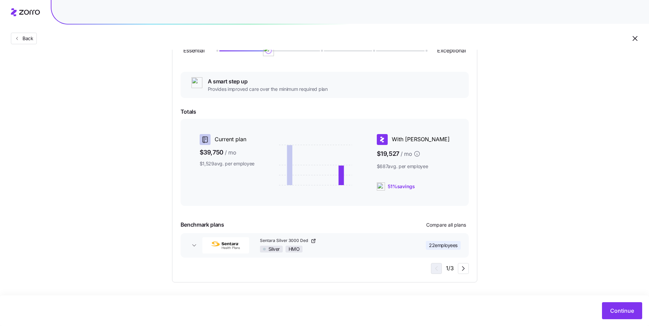
scroll to position [29, 0]
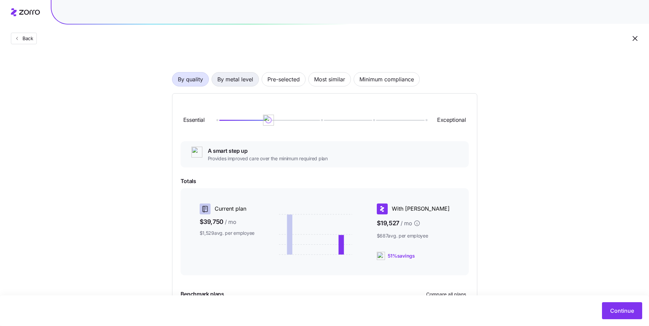
click at [233, 84] on span "By metal level" at bounding box center [235, 80] width 36 height 14
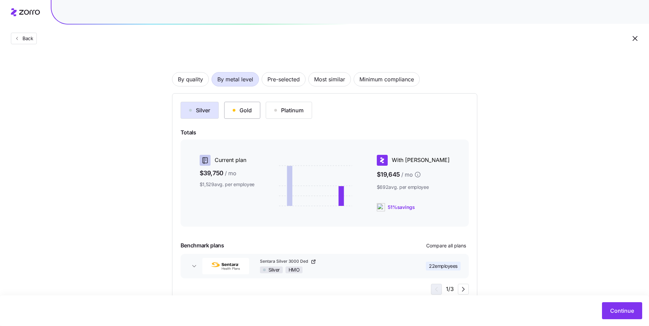
click at [243, 116] on button "Gold" at bounding box center [242, 110] width 36 height 17
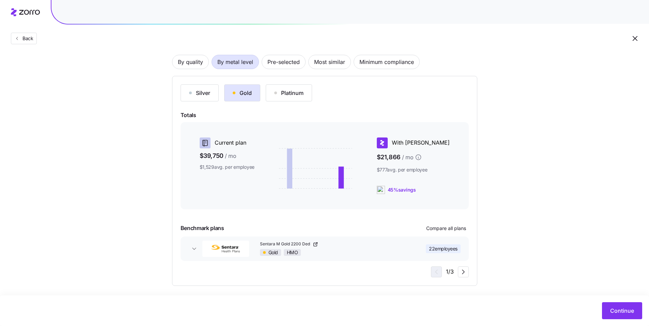
scroll to position [49, 0]
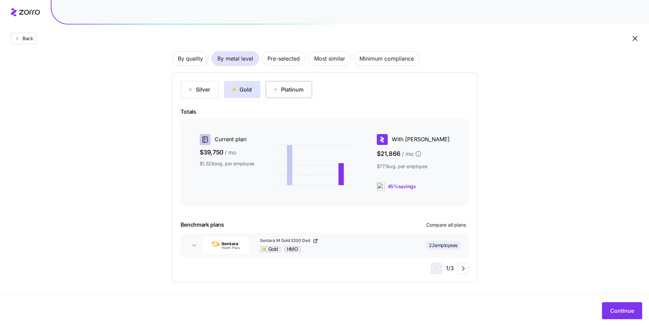
click at [295, 93] on div "Platinum" at bounding box center [288, 89] width 29 height 8
click at [248, 89] on div "Gold" at bounding box center [242, 89] width 19 height 8
click at [615, 307] on span "Continue" at bounding box center [622, 311] width 24 height 8
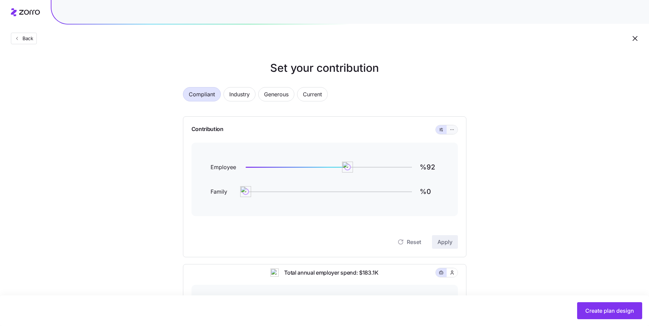
click at [448, 131] on button "button" at bounding box center [451, 129] width 11 height 9
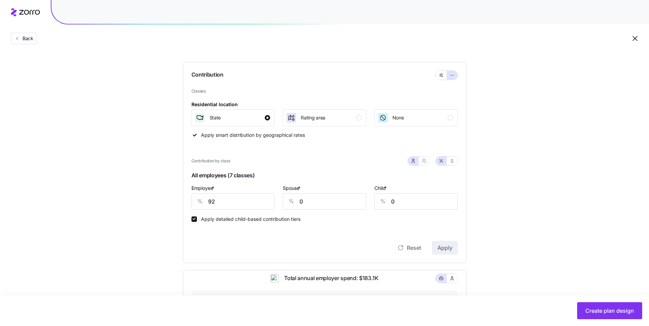
scroll to position [56, 0]
click at [289, 198] on div "% 0" at bounding box center [324, 200] width 83 height 16
type input "20"
drag, startPoint x: 398, startPoint y: 199, endPoint x: 363, endPoint y: 197, distance: 35.1
click at [362, 197] on div "Employee * % 92 Spouse * % 20 Child * % 0" at bounding box center [324, 196] width 274 height 34
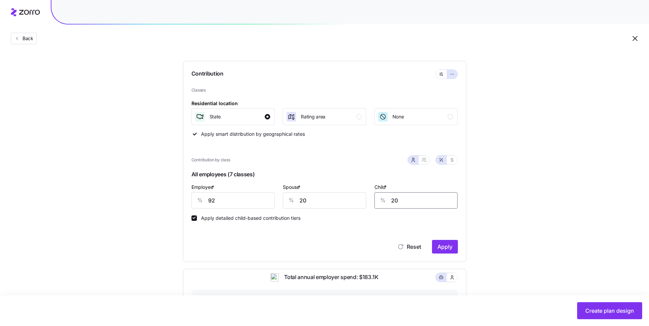
type input "20"
click at [445, 244] on span "Apply" at bounding box center [444, 247] width 15 height 8
click at [425, 161] on icon "button" at bounding box center [423, 159] width 5 height 5
type input "56"
type input "65"
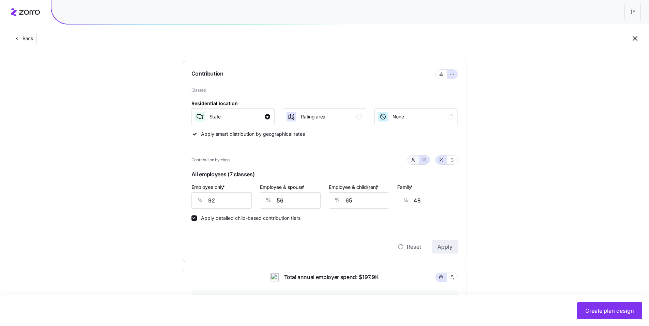
click at [414, 161] on icon "button" at bounding box center [412, 159] width 5 height 5
type input "20"
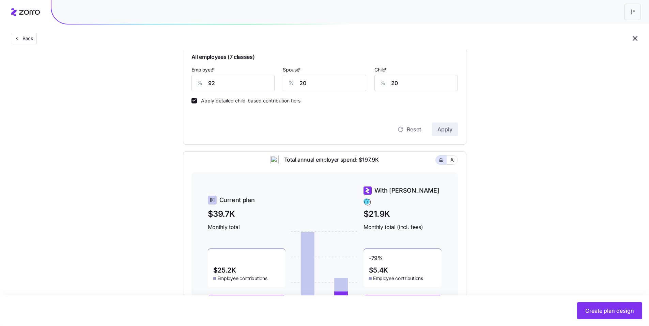
scroll to position [145, 0]
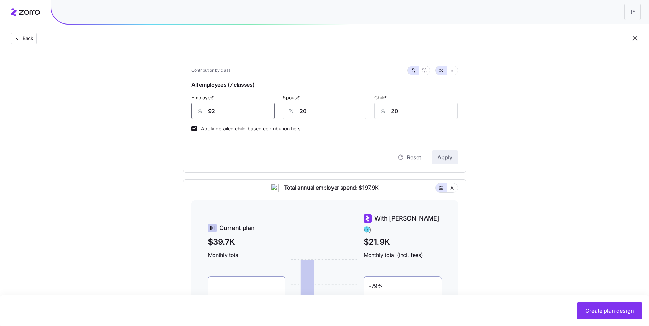
drag, startPoint x: 234, startPoint y: 113, endPoint x: 187, endPoint y: 108, distance: 46.9
click at [188, 108] on div "Contribution Classes Residential location State Rating area None Apply smart di…" at bounding box center [324, 71] width 283 height 201
type input "80"
click at [453, 159] on button "Apply" at bounding box center [445, 158] width 26 height 14
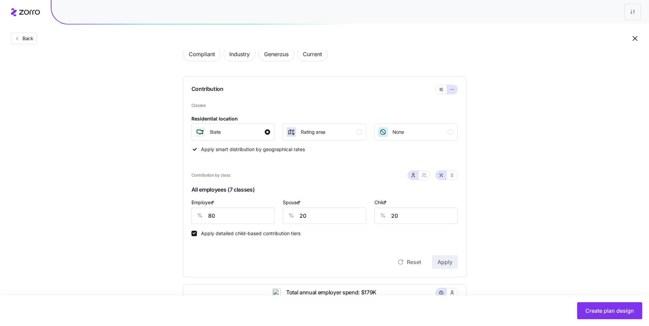
scroll to position [0, 0]
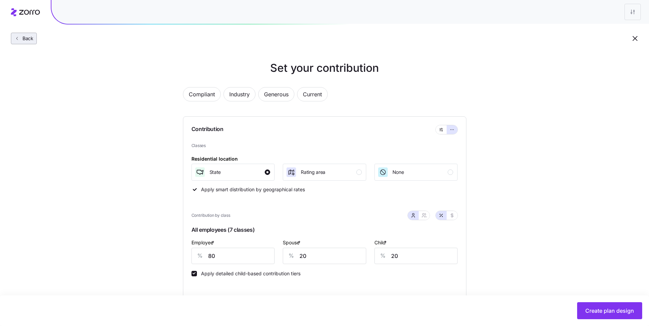
click at [23, 38] on span "Back" at bounding box center [27, 38] width 14 height 7
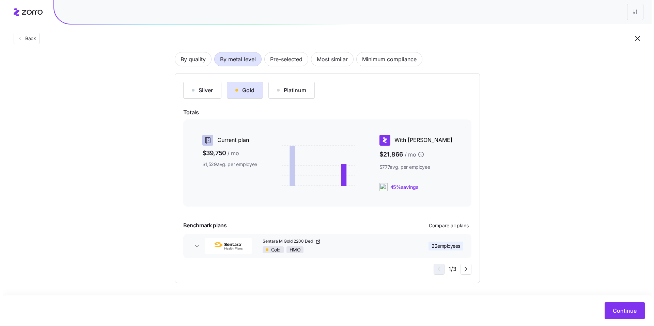
scroll to position [49, 0]
click at [248, 94] on button "Gold" at bounding box center [242, 89] width 36 height 17
click at [443, 246] on span "22 employees" at bounding box center [443, 245] width 29 height 7
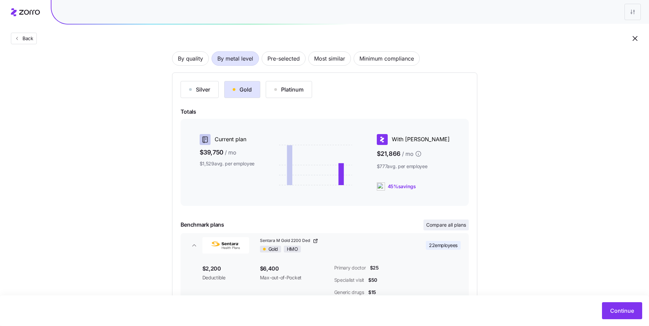
click at [447, 225] on span "Compare all plans" at bounding box center [446, 225] width 40 height 7
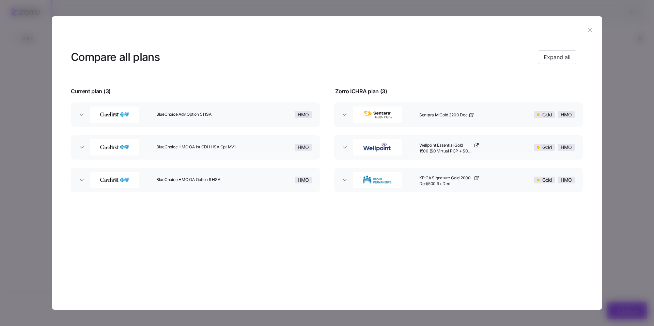
click at [192, 119] on div "BlueChoice Adv Option 5 HSA" at bounding box center [201, 115] width 95 height 22
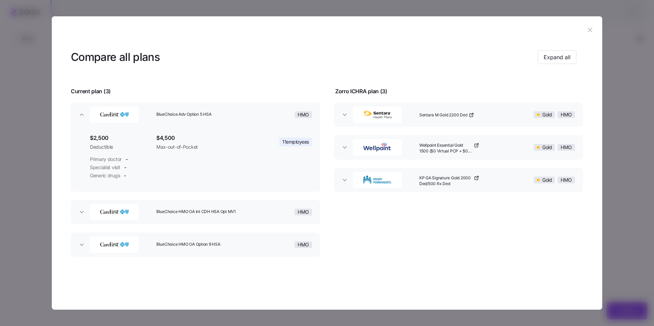
click at [170, 206] on div "BlueChoice HMO OA Int CDH HSA Opt MV1" at bounding box center [201, 212] width 95 height 22
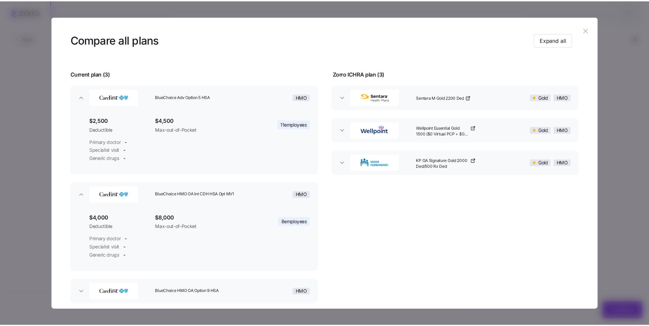
scroll to position [54, 0]
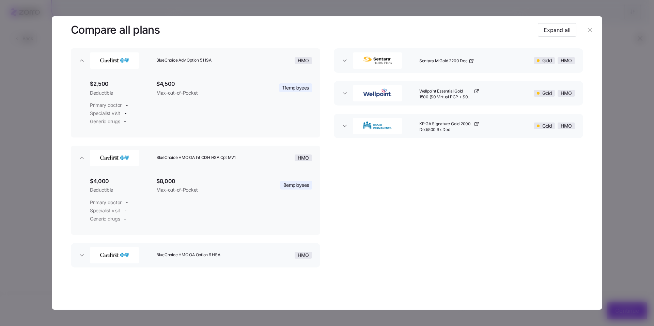
click at [196, 251] on div "BlueChoice HMO OA Option 9 HSA" at bounding box center [201, 255] width 95 height 22
click at [588, 33] on icon "button" at bounding box center [589, 29] width 7 height 7
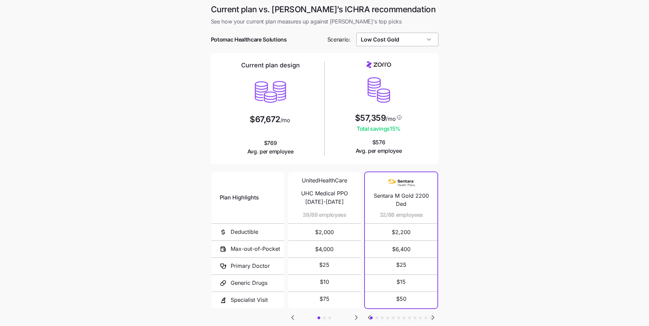
click at [408, 44] on input "Low Cost Gold" at bounding box center [397, 40] width 82 height 14
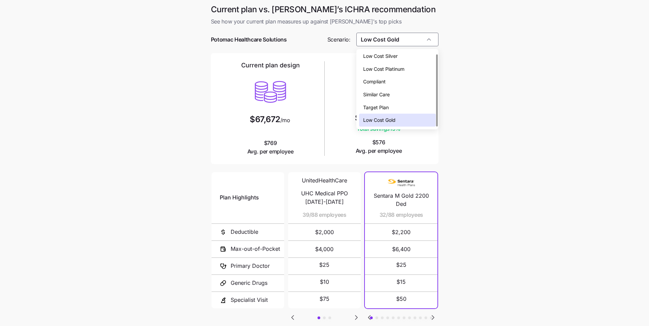
click at [403, 69] on span "Low Cost Platinum" at bounding box center [383, 68] width 41 height 7
type input "Low Cost Platinum"
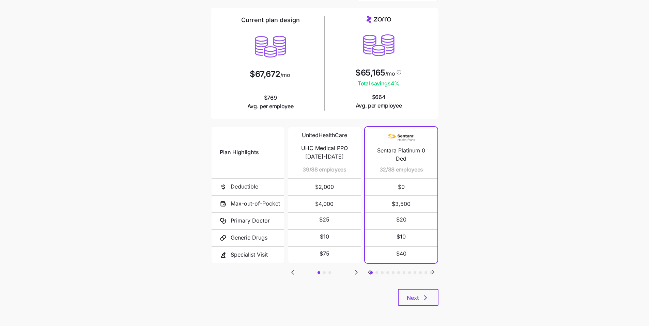
scroll to position [46, 0]
click at [429, 294] on button "Next" at bounding box center [418, 297] width 41 height 17
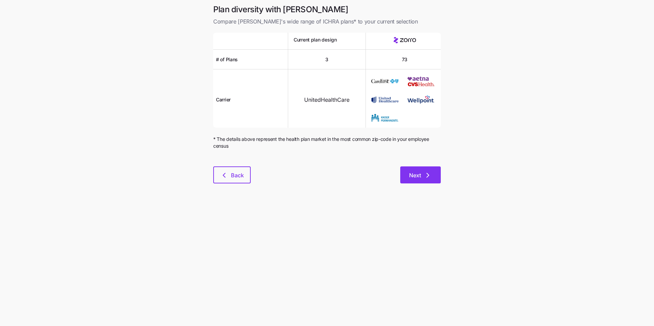
click at [421, 178] on span "Next" at bounding box center [415, 175] width 12 height 8
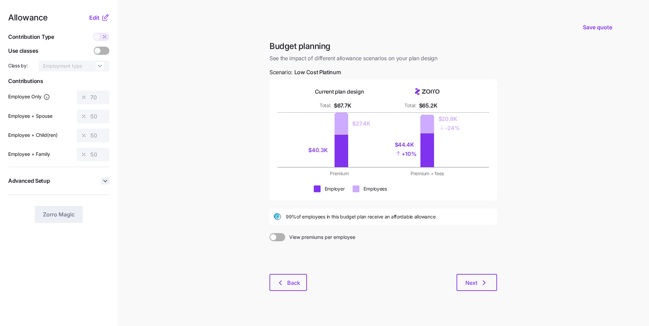
click at [102, 179] on icon "button" at bounding box center [105, 181] width 7 height 7
click at [95, 18] on span "Edit" at bounding box center [94, 18] width 10 height 8
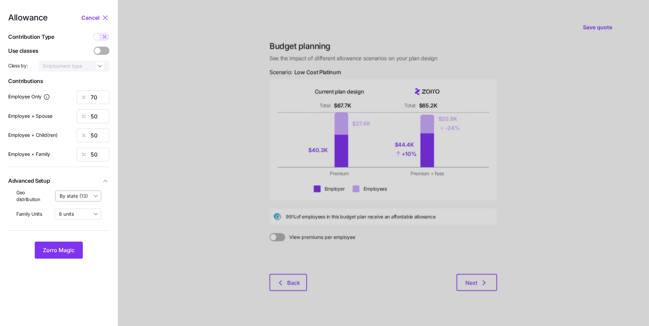
click at [96, 196] on input "By state (13)" at bounding box center [78, 196] width 46 height 11
click at [86, 209] on div "off" at bounding box center [78, 213] width 40 height 12
click at [71, 253] on span "Zorro Magic" at bounding box center [59, 250] width 32 height 8
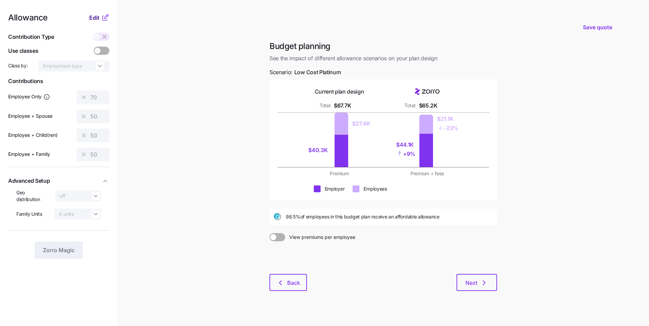
click at [92, 19] on span "Edit" at bounding box center [94, 18] width 10 height 8
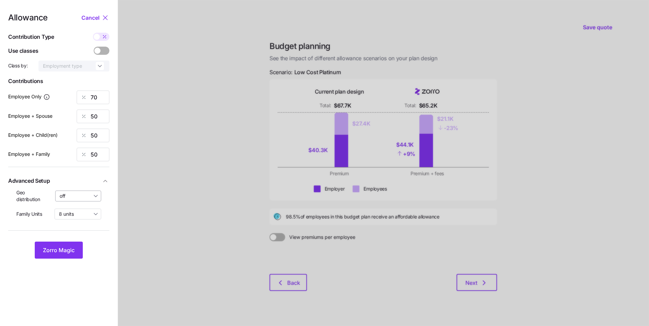
click at [90, 192] on input "off" at bounding box center [78, 196] width 46 height 11
click at [80, 235] on span "By state (13)" at bounding box center [76, 235] width 28 height 7
type input "By state (13)"
click at [65, 250] on span "Zorro Magic" at bounding box center [59, 250] width 32 height 8
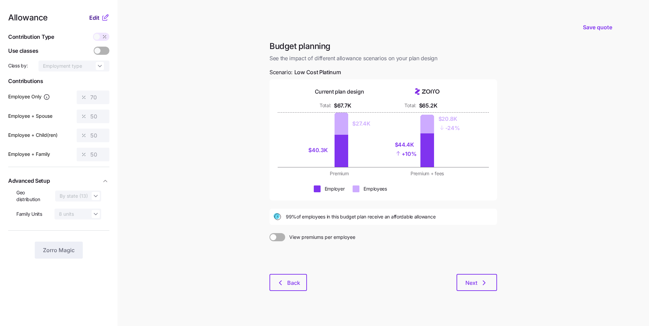
click at [93, 20] on span "Edit" at bounding box center [94, 18] width 10 height 8
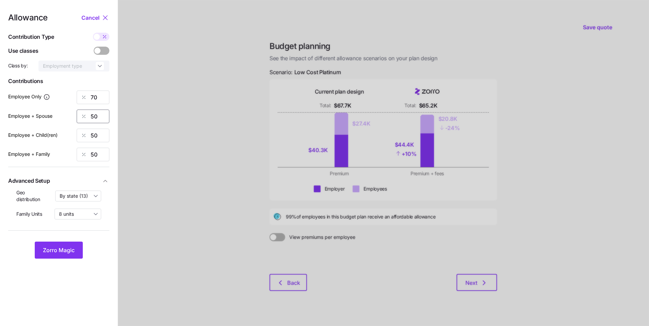
drag, startPoint x: 95, startPoint y: 117, endPoint x: 81, endPoint y: 112, distance: 14.3
click at [88, 114] on div "50" at bounding box center [93, 117] width 33 height 14
type input "40"
click at [77, 138] on div "50" at bounding box center [93, 136] width 33 height 14
type input "40"
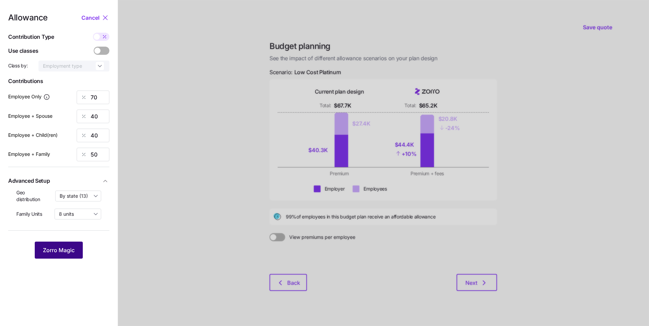
click at [70, 247] on span "Zorro Magic" at bounding box center [59, 250] width 32 height 8
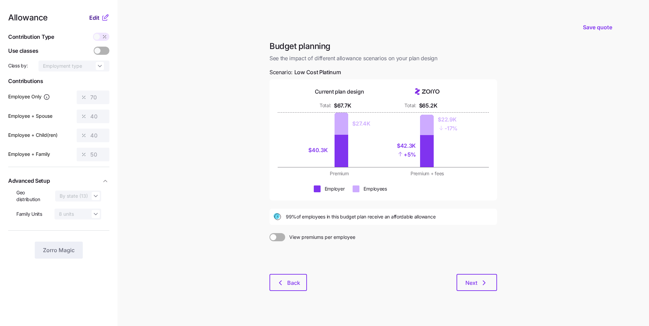
click at [93, 20] on span "Edit" at bounding box center [94, 18] width 10 height 8
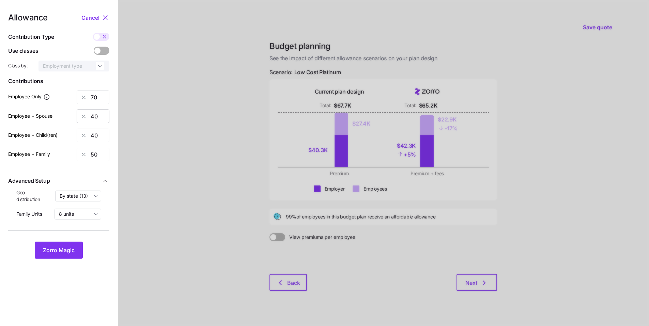
click at [80, 115] on div "40" at bounding box center [93, 117] width 33 height 14
type input "30"
click at [80, 135] on div "40" at bounding box center [93, 136] width 33 height 14
type input "30"
click at [86, 155] on div "50" at bounding box center [93, 155] width 33 height 14
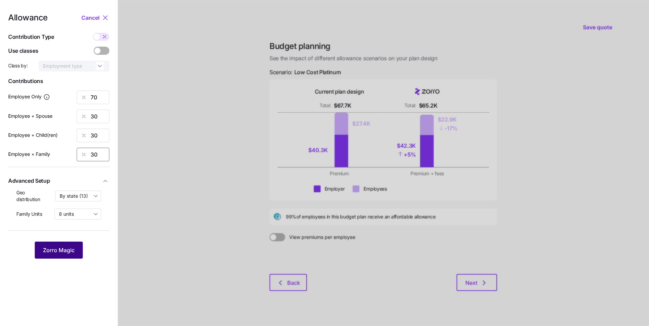
type input "30"
click at [69, 249] on span "Zorro Magic" at bounding box center [59, 250] width 32 height 8
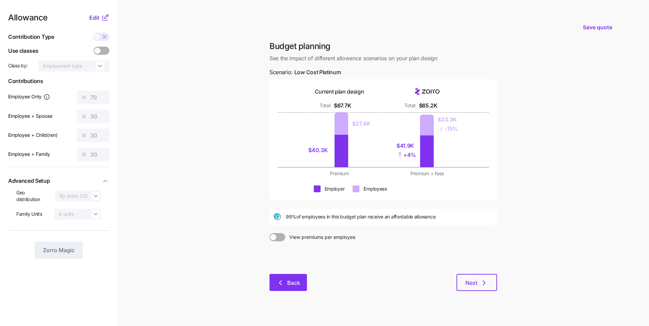
click at [291, 288] on button "Back" at bounding box center [287, 282] width 37 height 17
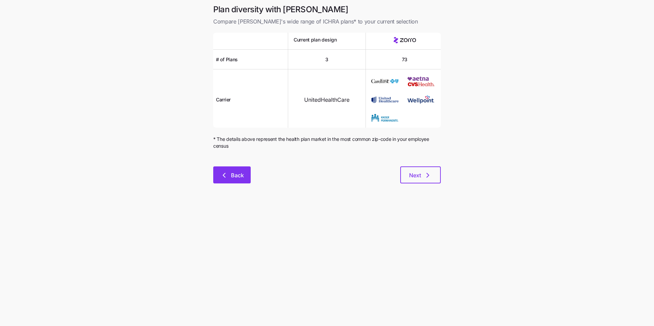
click at [233, 179] on span "Back" at bounding box center [237, 175] width 13 height 8
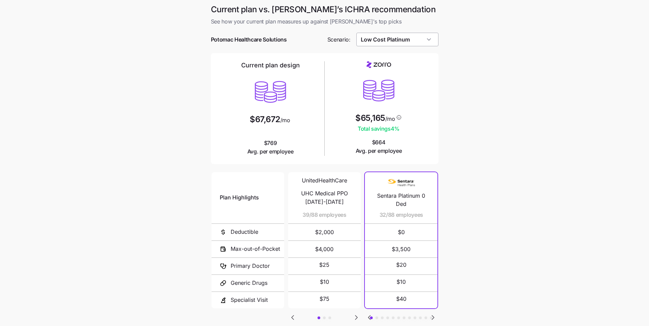
click at [385, 38] on input "Low Cost Platinum" at bounding box center [397, 40] width 82 height 14
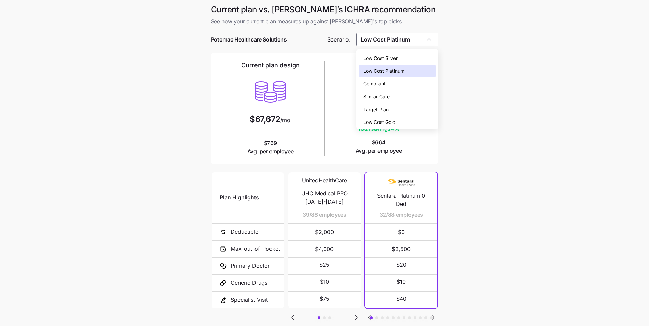
click at [393, 122] on span "Low Cost Gold" at bounding box center [379, 121] width 32 height 7
type input "Low Cost Gold"
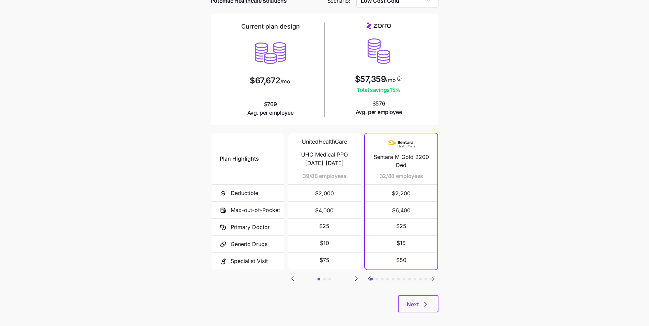
scroll to position [46, 0]
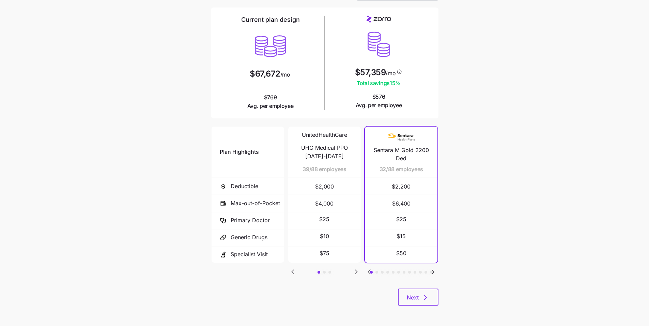
click at [355, 272] on icon "Go to next slide" at bounding box center [356, 272] width 8 height 8
click at [436, 293] on button "Next" at bounding box center [418, 297] width 41 height 17
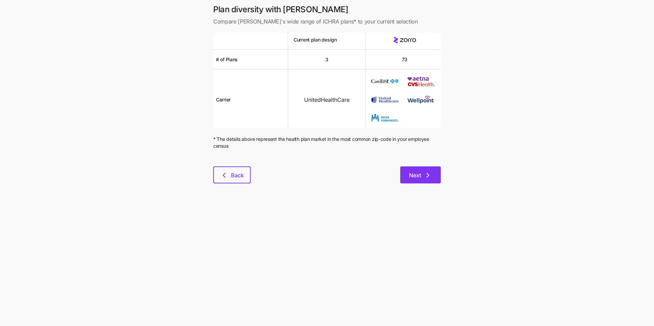
click at [426, 170] on button "Next" at bounding box center [420, 175] width 41 height 17
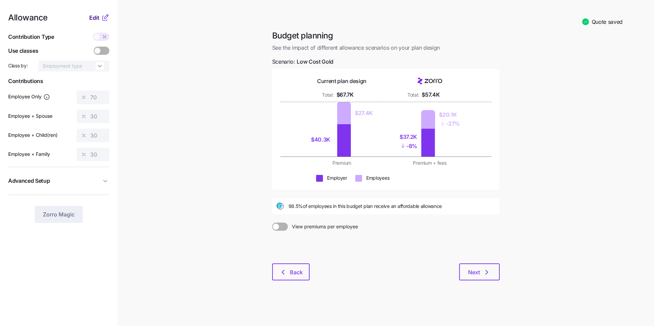
click at [98, 18] on span "Edit" at bounding box center [94, 18] width 10 height 8
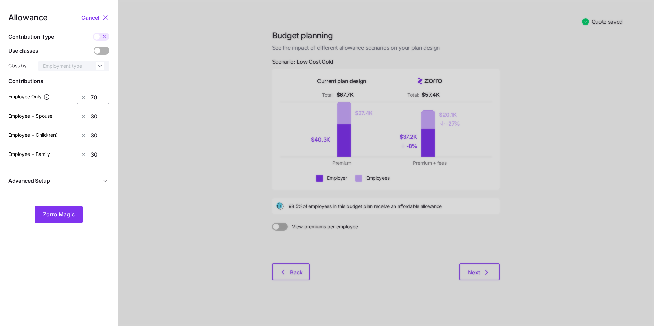
drag, startPoint x: 101, startPoint y: 98, endPoint x: 72, endPoint y: 92, distance: 30.6
click at [72, 92] on div "Employee Only 70" at bounding box center [58, 98] width 101 height 14
click at [53, 215] on span "Zorro Magic" at bounding box center [59, 214] width 32 height 8
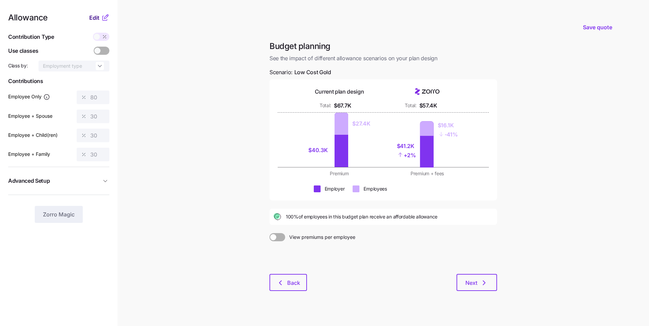
click at [94, 18] on span "Edit" at bounding box center [94, 18] width 10 height 8
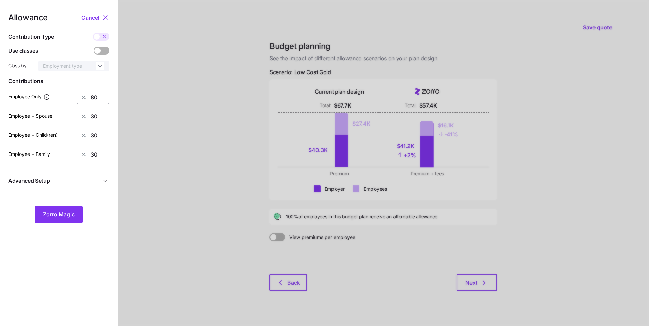
drag, startPoint x: 92, startPoint y: 100, endPoint x: 70, endPoint y: 94, distance: 22.2
click at [70, 94] on div "Employee Only 80" at bounding box center [58, 98] width 101 height 14
click at [82, 92] on div "70" at bounding box center [93, 98] width 33 height 14
type input "75"
click at [74, 209] on button "Zorro Magic" at bounding box center [59, 214] width 48 height 17
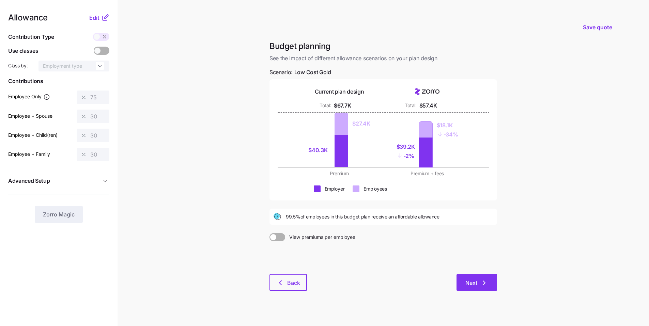
click at [473, 280] on span "Next" at bounding box center [471, 283] width 12 height 8
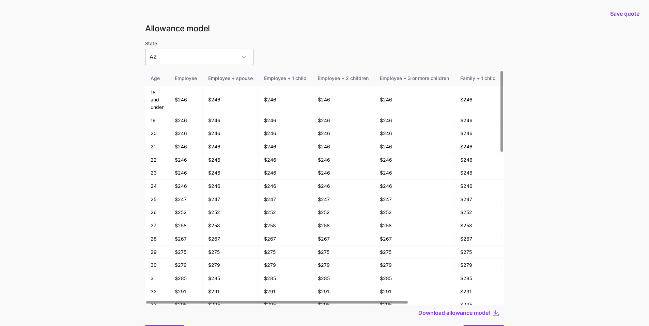
click at [220, 59] on input "AZ" at bounding box center [199, 57] width 108 height 16
click at [320, 57] on div "State AZ" at bounding box center [324, 52] width 359 height 26
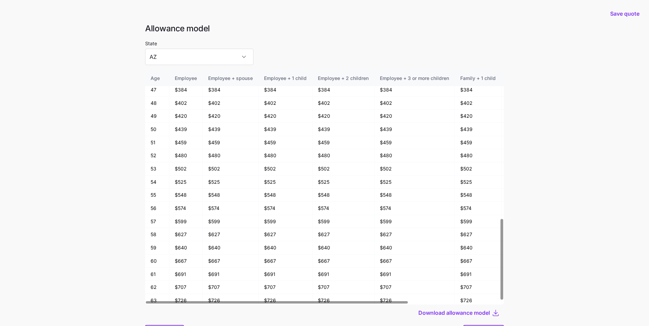
scroll to position [430, 0]
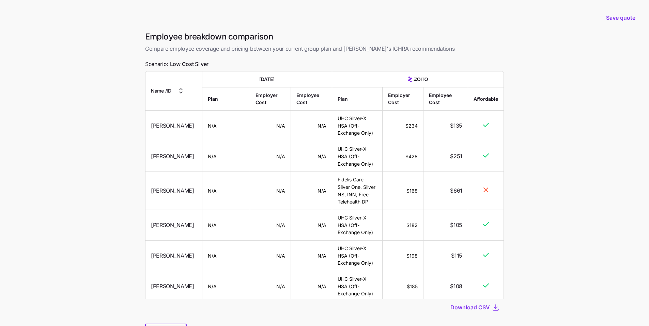
scroll to position [1672, 0]
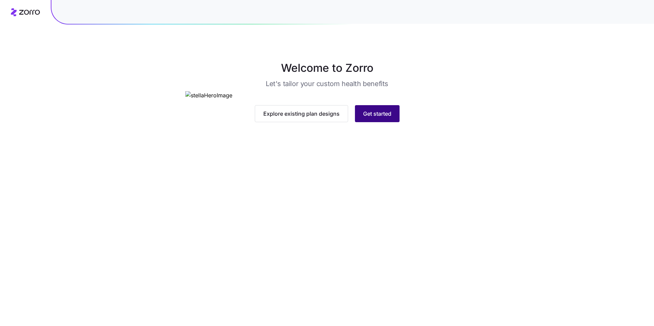
click at [392, 122] on button "Get started" at bounding box center [377, 113] width 45 height 17
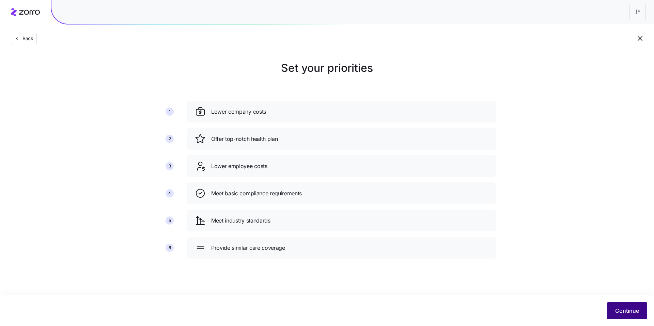
click at [620, 311] on span "Continue" at bounding box center [627, 311] width 24 height 8
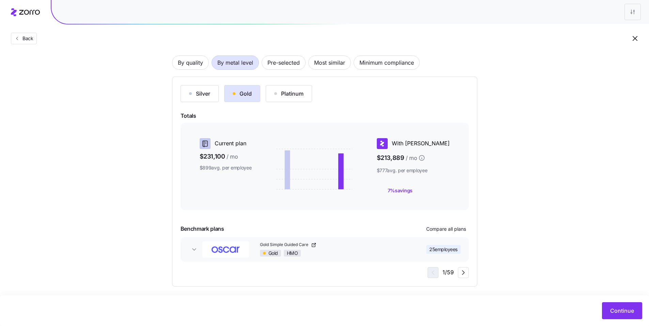
scroll to position [45, 0]
click at [199, 91] on div "Silver" at bounding box center [199, 94] width 21 height 8
click at [289, 97] on div "Platinum" at bounding box center [288, 94] width 29 height 8
click at [251, 98] on button "Gold" at bounding box center [242, 93] width 36 height 17
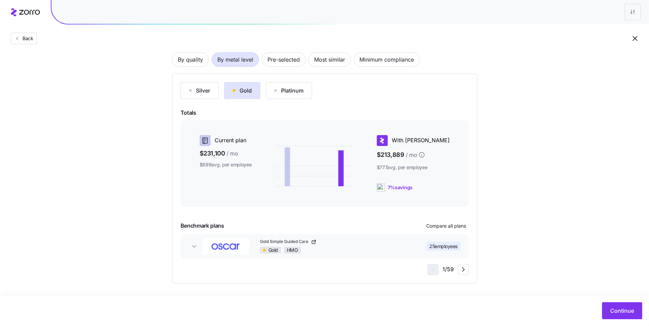
scroll to position [49, 0]
click at [614, 306] on button "Continue" at bounding box center [622, 310] width 40 height 17
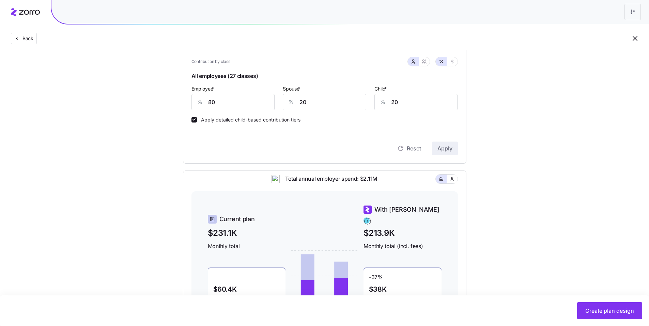
scroll to position [109, 0]
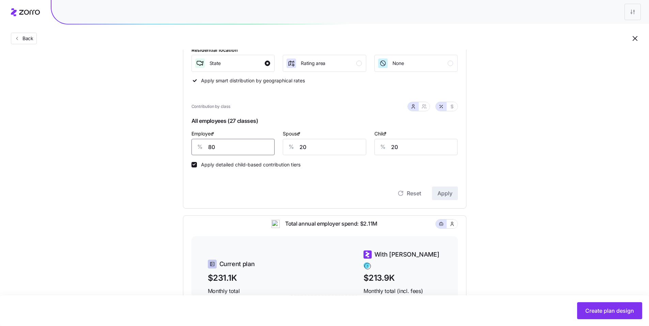
drag, startPoint x: 196, startPoint y: 146, endPoint x: 179, endPoint y: 142, distance: 17.8
click at [177, 143] on div "Compliant Industry Generous Current Contribution Classes Residential location S…" at bounding box center [324, 193] width 305 height 446
type input "70"
click at [439, 191] on span "Apply" at bounding box center [444, 193] width 15 height 8
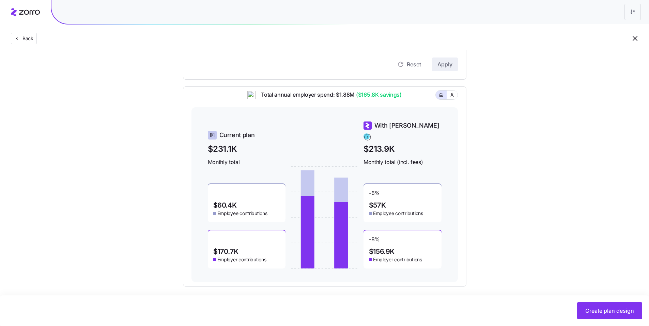
scroll to position [242, 0]
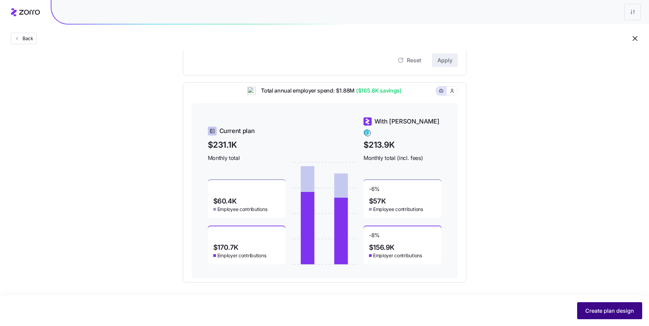
click at [601, 307] on span "Create plan design" at bounding box center [609, 311] width 49 height 8
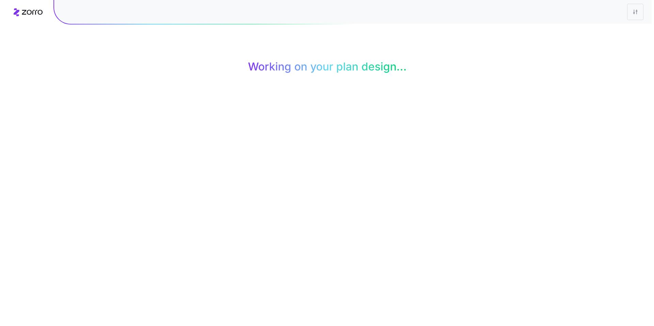
scroll to position [0, 0]
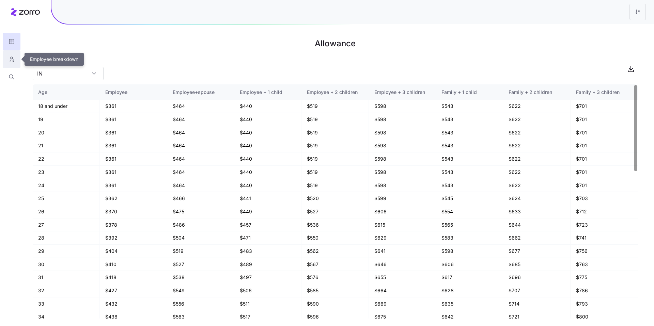
click at [10, 64] on button "button" at bounding box center [12, 59] width 18 height 18
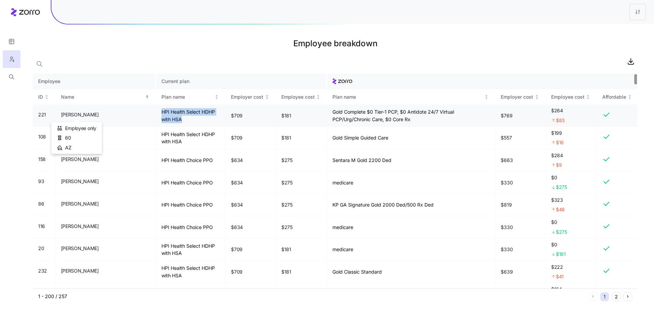
drag, startPoint x: 133, startPoint y: 120, endPoint x: 93, endPoint y: 113, distance: 41.3
click at [93, 113] on tr "221 Aaron Spencer HPI Health Select HDHP with HSA $709 $181 Gold Complete $0 Ti…" at bounding box center [335, 116] width 605 height 22
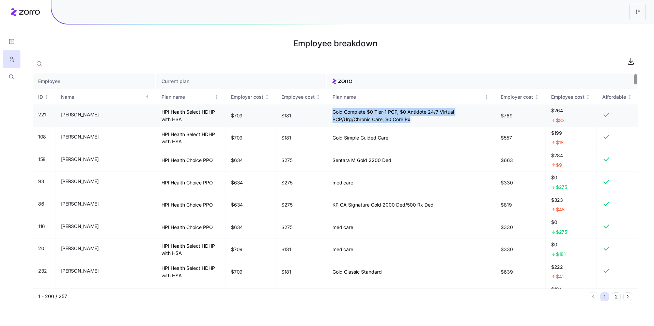
drag, startPoint x: 321, startPoint y: 119, endPoint x: 297, endPoint y: 113, distance: 25.2
click at [327, 113] on td "Gold Complete $0 Tier-1 PCP, $0 Antidote 24/7 Virtual PCP/Urg/Chronic Care, $0 …" at bounding box center [411, 116] width 168 height 22
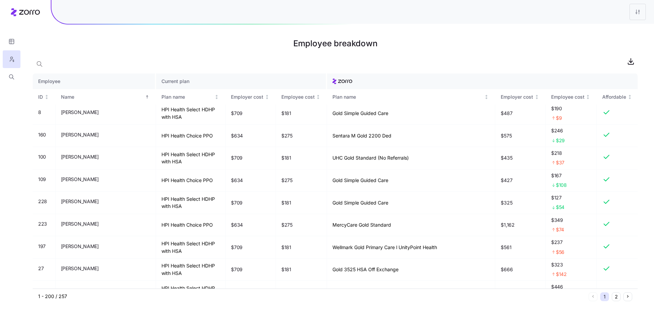
scroll to position [164, 0]
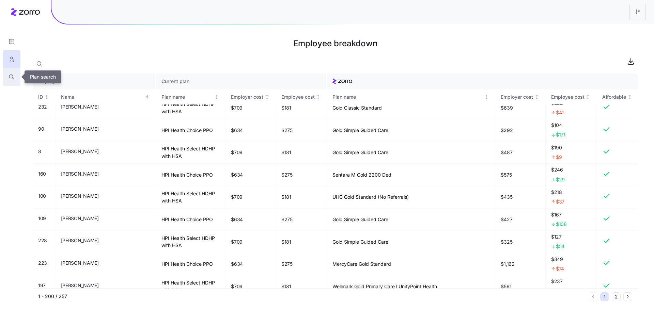
click at [12, 72] on button "button" at bounding box center [12, 77] width 18 height 18
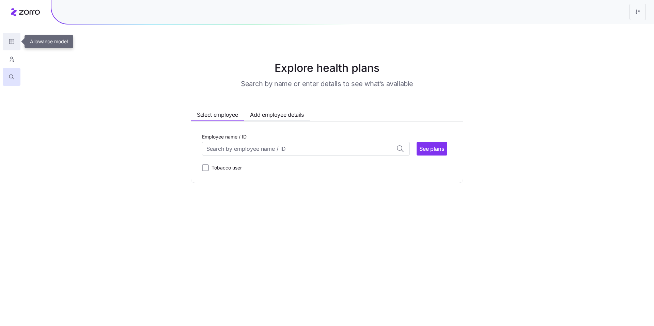
click at [12, 44] on icon "button" at bounding box center [12, 41] width 6 height 7
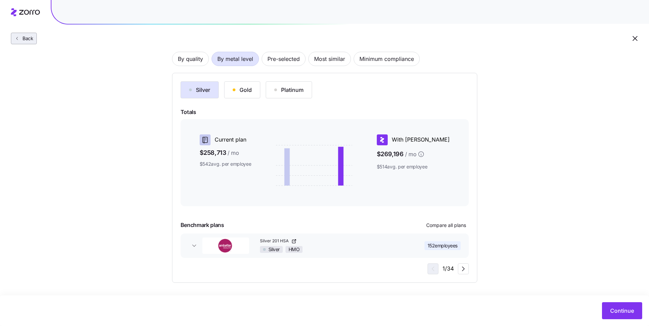
click at [23, 42] on button "Back" at bounding box center [24, 39] width 26 height 12
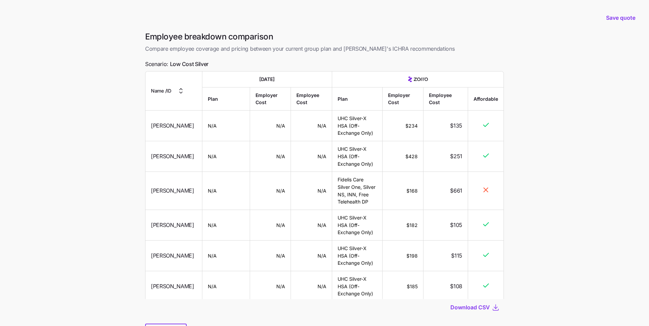
scroll to position [1672, 0]
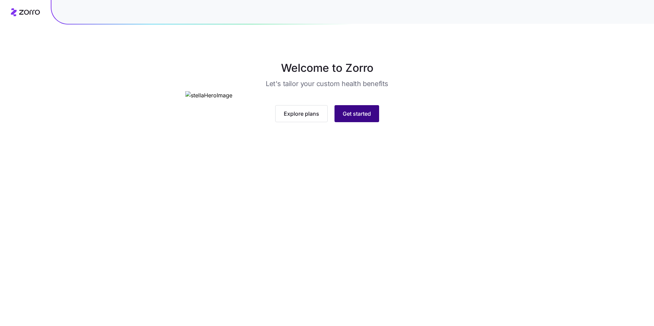
click at [357, 118] on span "Get started" at bounding box center [357, 114] width 28 height 8
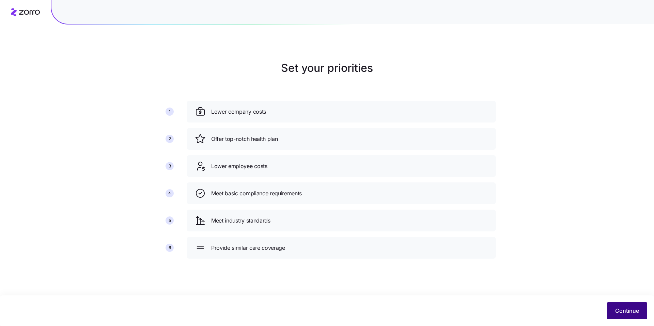
click at [642, 314] on button "Continue" at bounding box center [627, 310] width 40 height 17
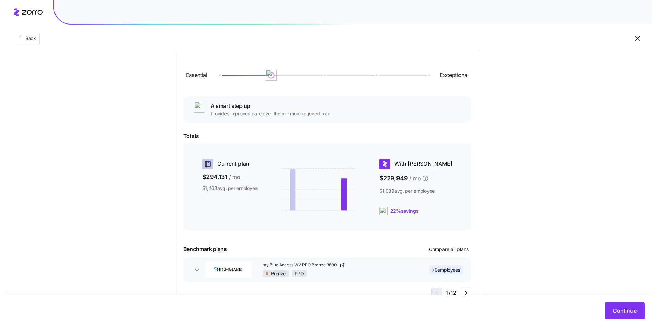
scroll to position [98, 0]
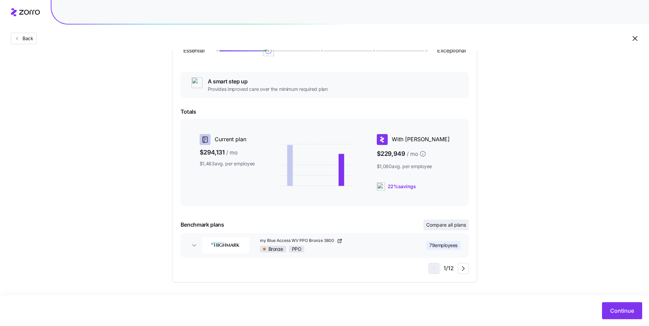
click at [432, 225] on span "Compare all plans" at bounding box center [446, 225] width 40 height 7
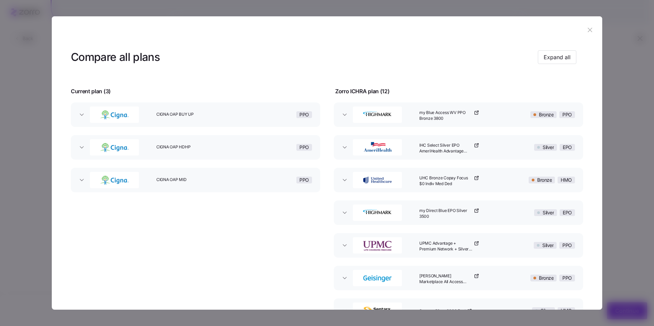
click at [234, 121] on div "CIGNA OAP BUY UP" at bounding box center [201, 115] width 95 height 22
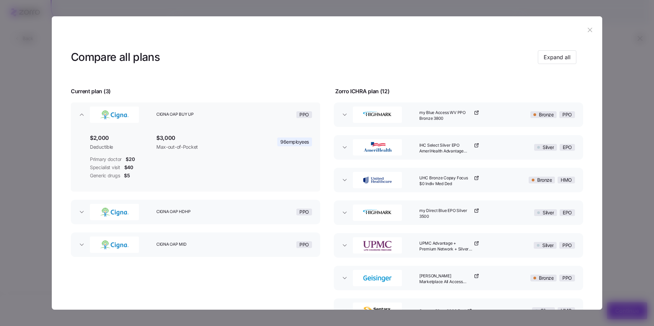
click at [218, 208] on div "CIGNA OAP HDHP" at bounding box center [201, 212] width 95 height 22
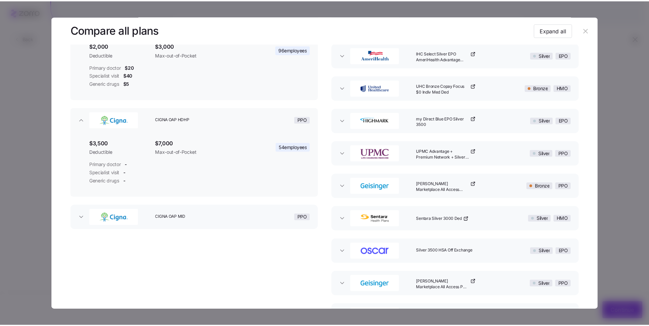
scroll to position [121, 0]
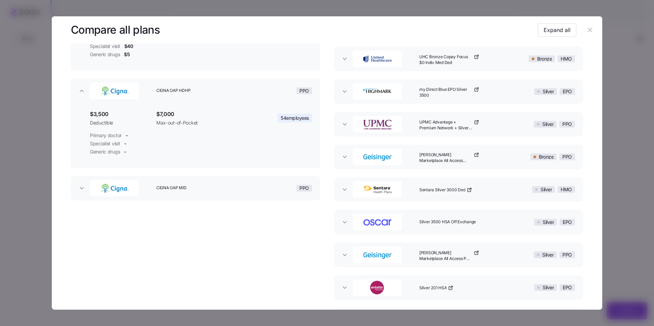
click at [230, 192] on div "CIGNA OAP MID" at bounding box center [201, 188] width 95 height 22
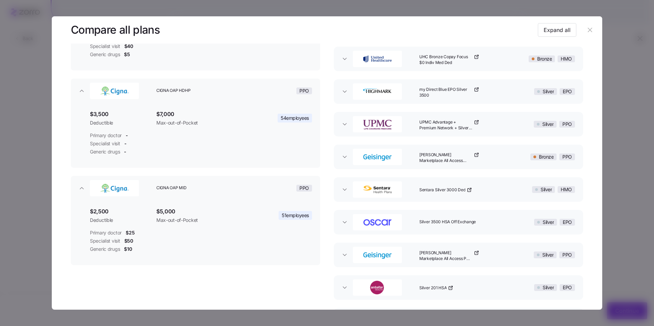
click at [588, 32] on icon "button" at bounding box center [589, 30] width 4 height 4
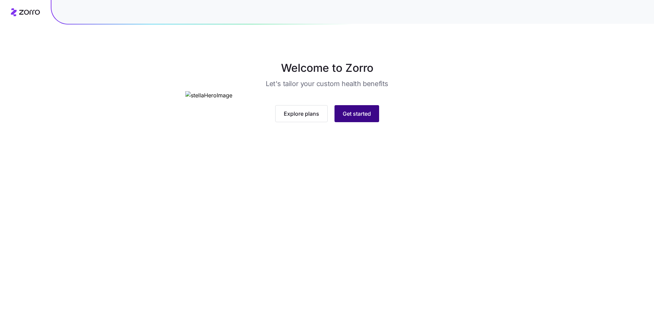
click at [360, 118] on span "Get started" at bounding box center [357, 114] width 28 height 8
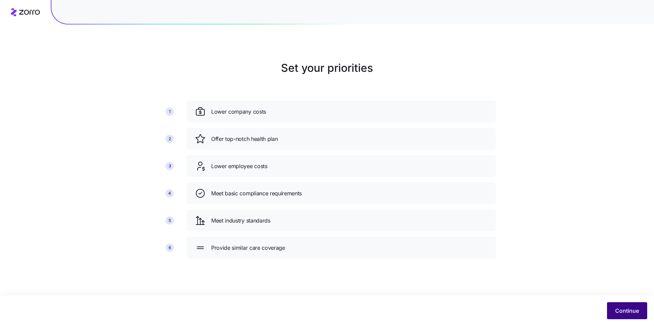
click at [624, 307] on span "Continue" at bounding box center [627, 311] width 24 height 8
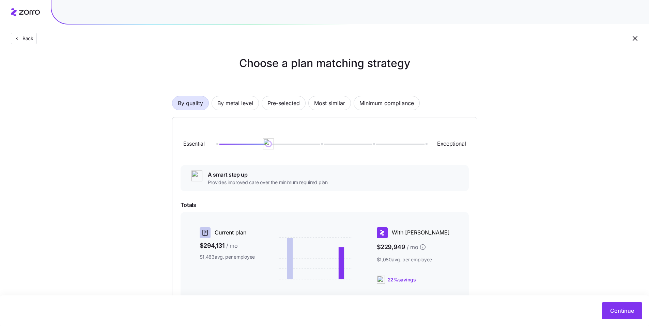
scroll to position [11, 0]
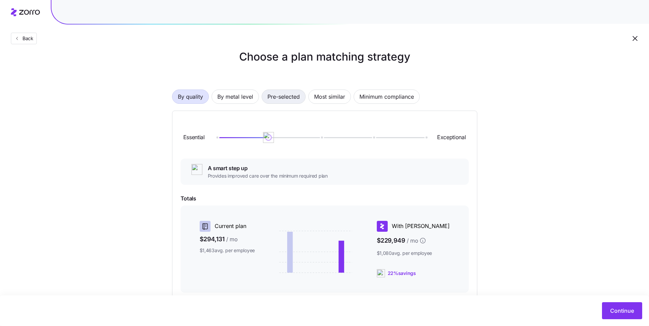
click at [278, 96] on span "Pre-selected" at bounding box center [283, 97] width 32 height 14
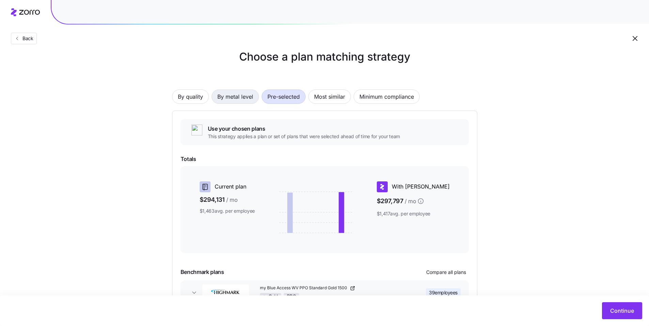
click at [235, 97] on span "By metal level" at bounding box center [235, 97] width 36 height 14
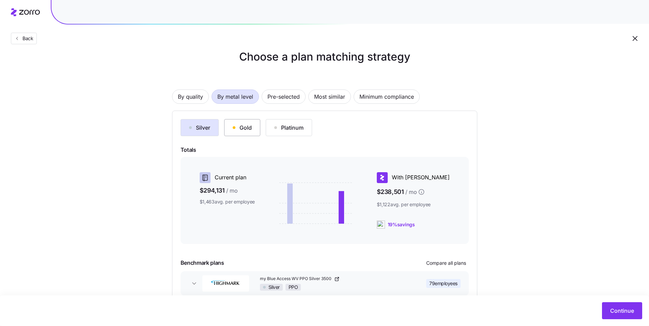
click at [246, 128] on div "Gold" at bounding box center [242, 128] width 19 height 8
click at [205, 128] on div "Silver" at bounding box center [199, 128] width 21 height 8
click at [253, 128] on button "Gold" at bounding box center [242, 127] width 36 height 17
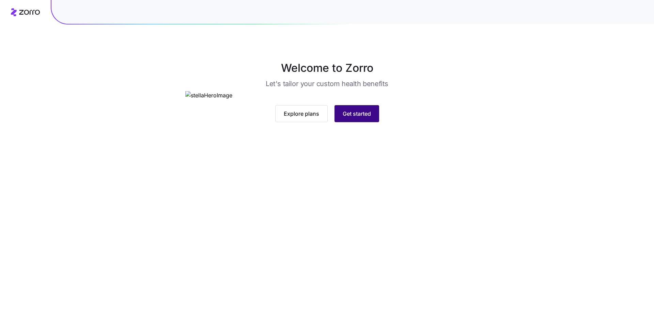
click at [364, 118] on span "Get started" at bounding box center [357, 114] width 28 height 8
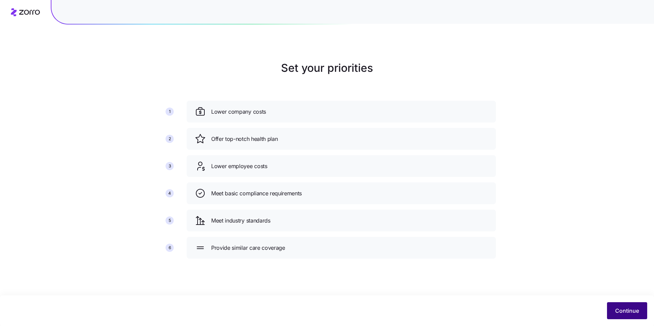
click at [632, 314] on span "Continue" at bounding box center [627, 311] width 24 height 8
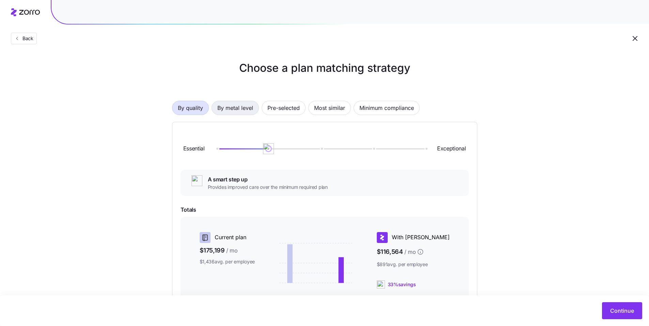
click at [236, 112] on span "By metal level" at bounding box center [235, 108] width 36 height 14
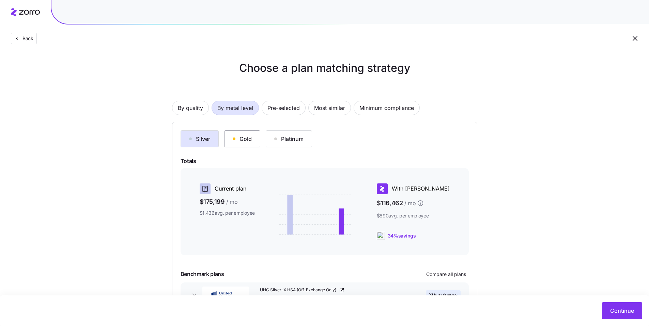
click at [247, 139] on div "Gold" at bounding box center [242, 139] width 19 height 8
